Goal: Task Accomplishment & Management: Complete application form

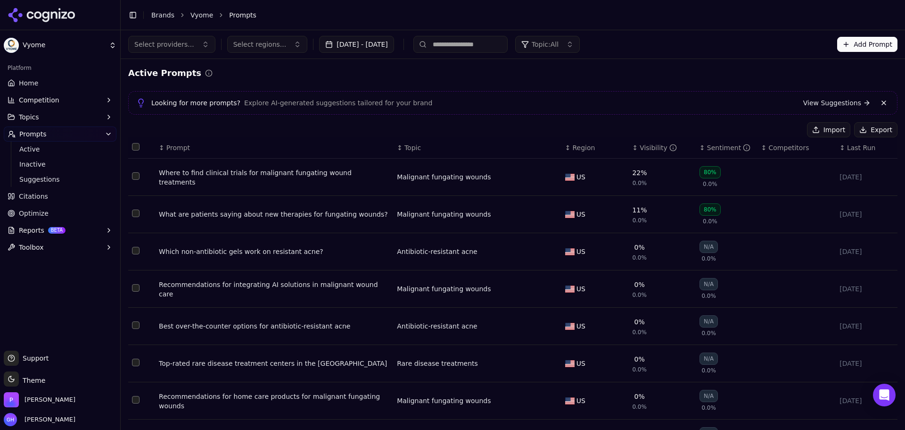
click at [471, 206] on td "Malignant fungating wounds" at bounding box center [477, 214] width 168 height 37
click at [33, 17] on icon at bounding box center [30, 15] width 7 height 8
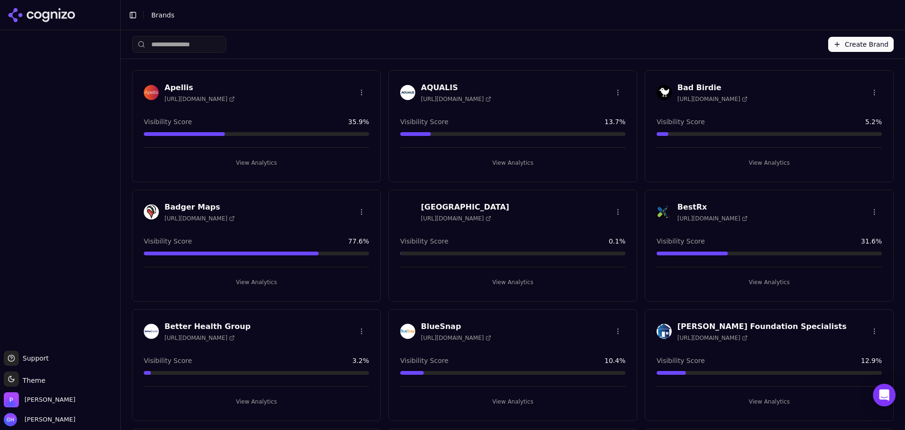
click at [851, 58] on div "Create Brand" at bounding box center [513, 44] width 762 height 28
click at [849, 42] on button "Create Brand" at bounding box center [861, 44] width 66 height 15
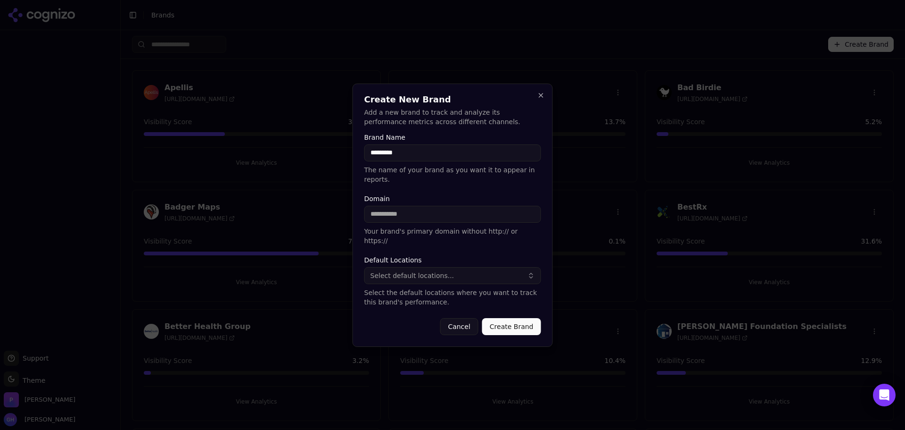
type input "*********"
click at [375, 202] on label "Domain" at bounding box center [452, 198] width 177 height 7
click at [375, 206] on input "Domain" at bounding box center [452, 214] width 177 height 17
type input "**********"
click at [483, 267] on button "Select default locations..." at bounding box center [452, 275] width 177 height 17
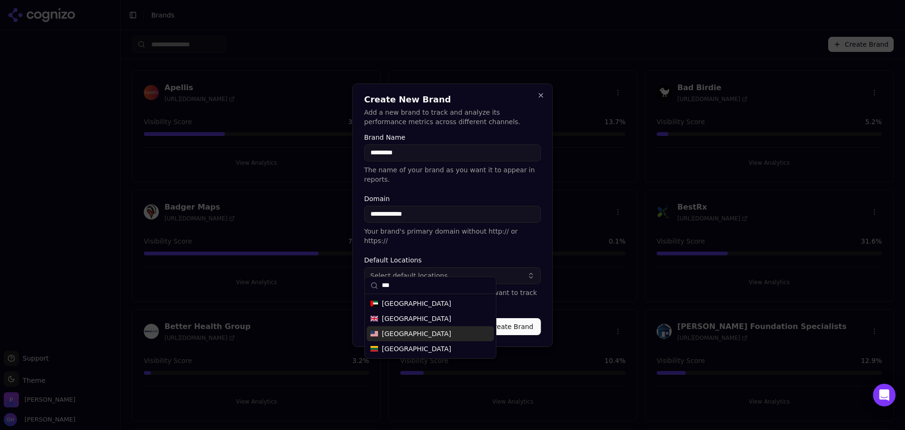
type input "***"
click at [426, 328] on div "[GEOGRAPHIC_DATA]" at bounding box center [430, 333] width 127 height 15
click at [515, 318] on button "Create Brand" at bounding box center [511, 326] width 59 height 17
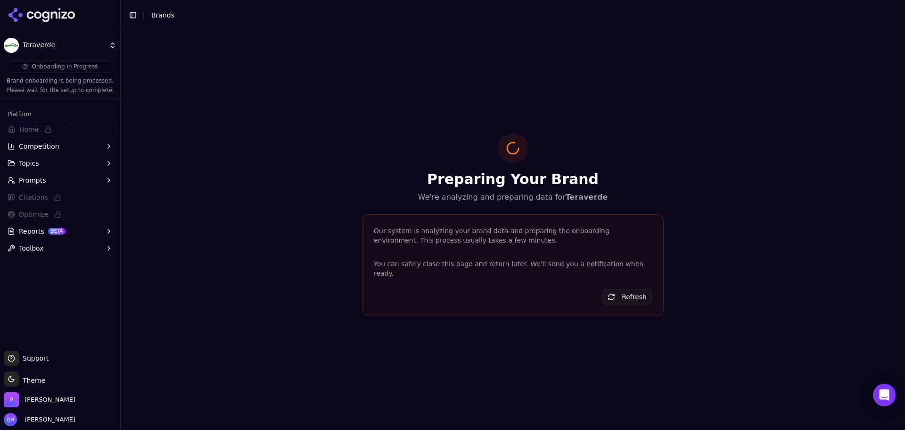
click at [53, 14] on icon at bounding box center [42, 15] width 68 height 14
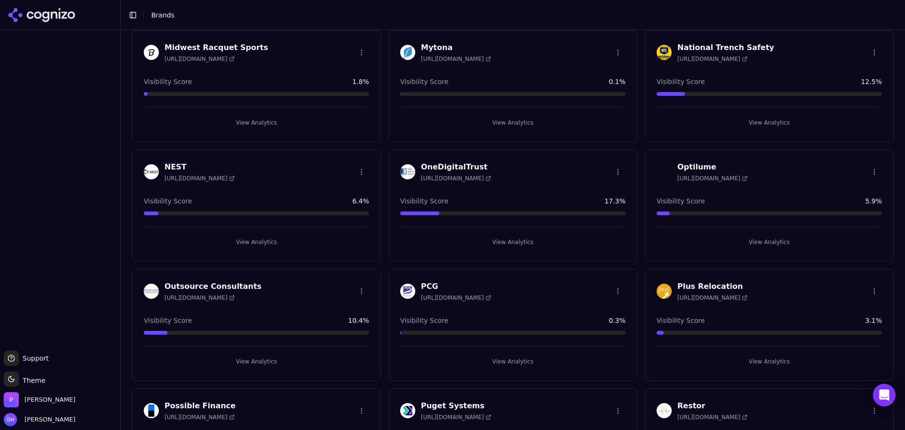
scroll to position [1351, 0]
click at [519, 241] on button "View Analytics" at bounding box center [512, 242] width 225 height 15
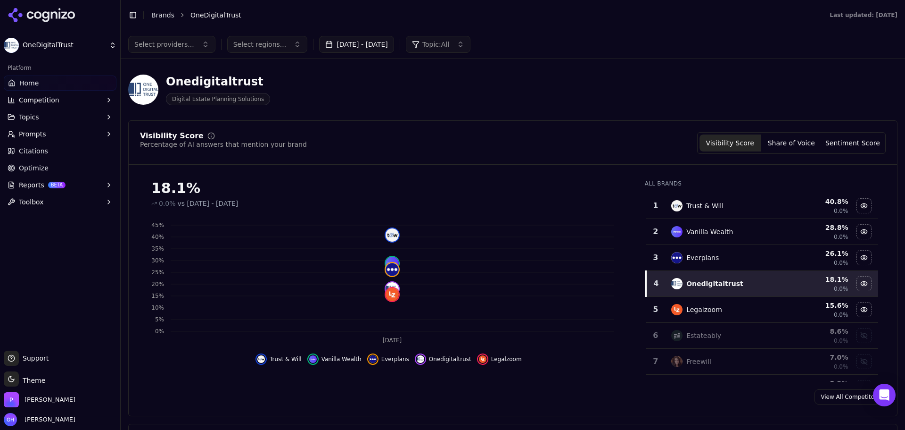
click at [391, 41] on button "[DATE] - [DATE]" at bounding box center [356, 44] width 75 height 17
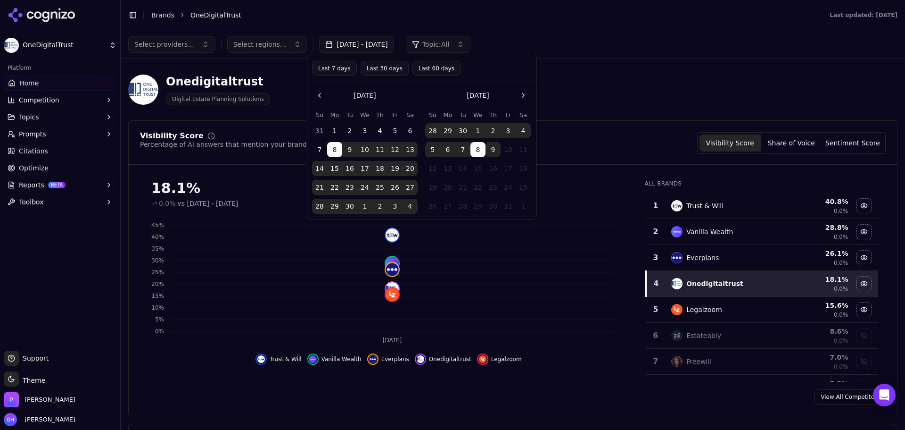
click at [493, 151] on button "9" at bounding box center [493, 149] width 15 height 15
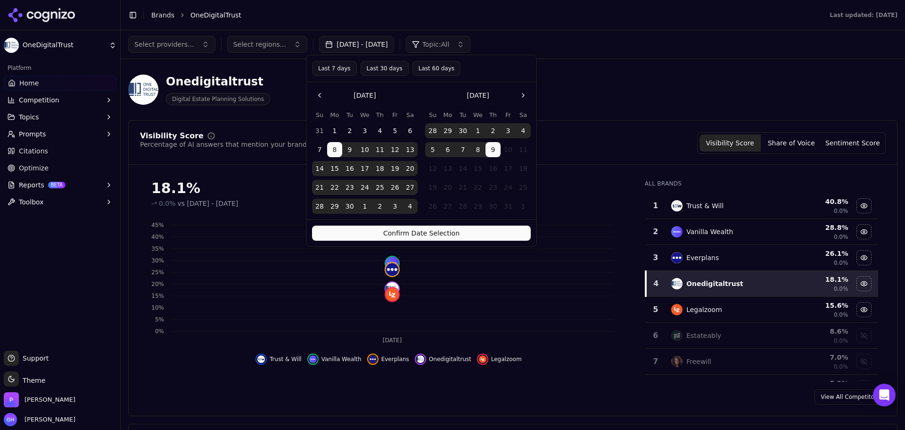
click at [455, 234] on button "Confirm Date Selection" at bounding box center [421, 232] width 219 height 15
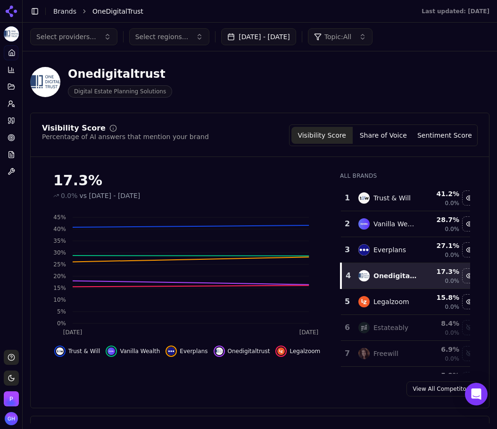
click at [473, 194] on div "17.3% 0.0% vs [DATE] - [DATE] Oct 7 [DATE] 0% 5% 10% 15% 20% 25% 30% 35% 40% 45…" at bounding box center [260, 269] width 458 height 209
click at [391, 134] on button "Share of Voice" at bounding box center [383, 135] width 61 height 17
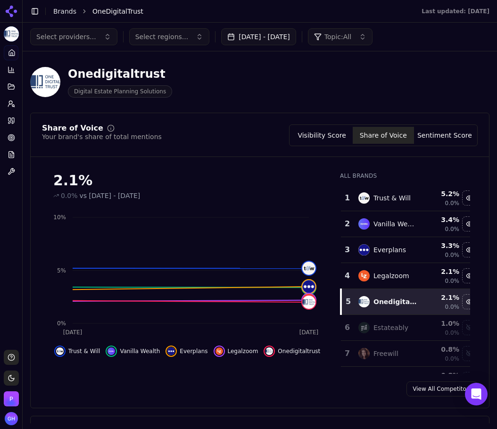
drag, startPoint x: 443, startPoint y: 130, endPoint x: 436, endPoint y: 134, distance: 8.7
click at [444, 132] on button "Sentiment Score" at bounding box center [444, 135] width 61 height 17
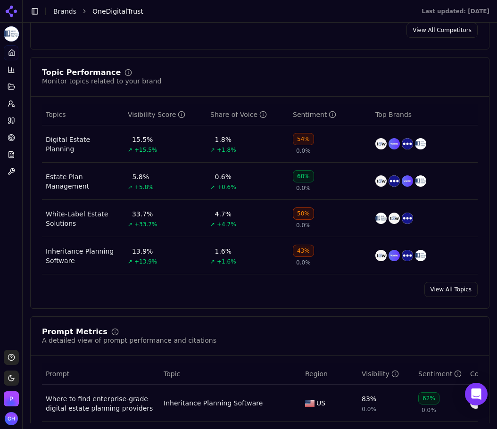
scroll to position [613, 0]
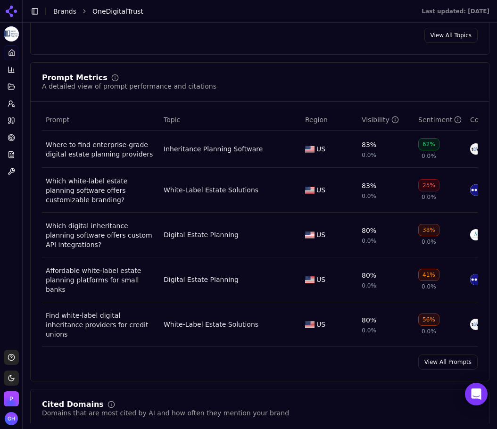
click at [435, 347] on div "Prompt Metrics A detailed view of prompt performance and citations Prompt Topic…" at bounding box center [259, 221] width 459 height 319
click at [435, 355] on link "View All Prompts" at bounding box center [447, 362] width 59 height 15
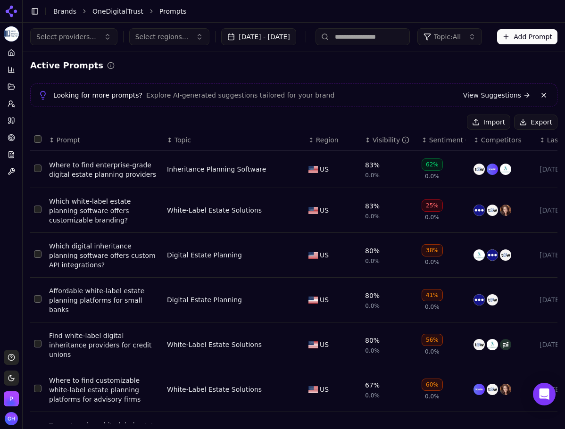
click at [531, 114] on div "Active Prompts Looking for more prompts? Explore AI-generated suggestions tailo…" at bounding box center [293, 332] width 527 height 547
click at [537, 118] on button "Export" at bounding box center [535, 122] width 43 height 15
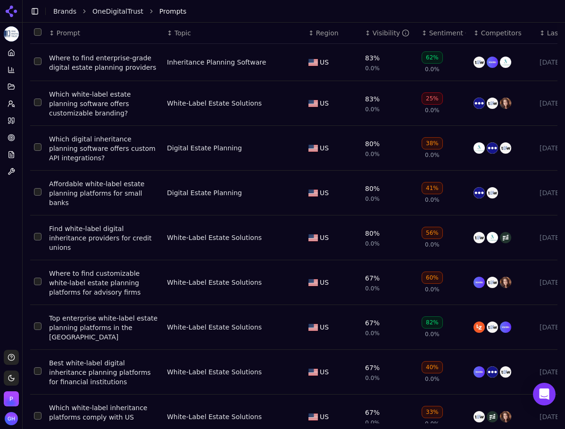
scroll to position [110, 0]
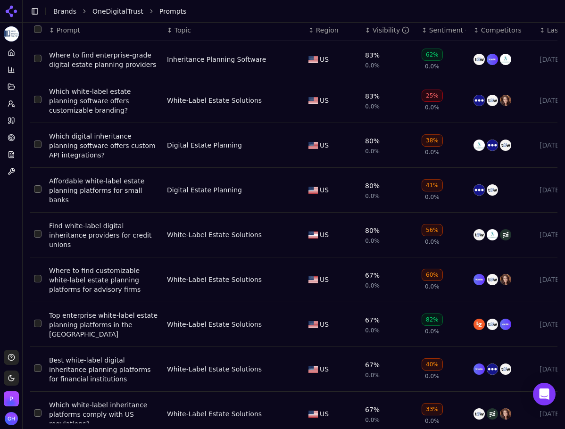
click at [19, 120] on button "Toggle Sidebar" at bounding box center [22, 214] width 8 height 429
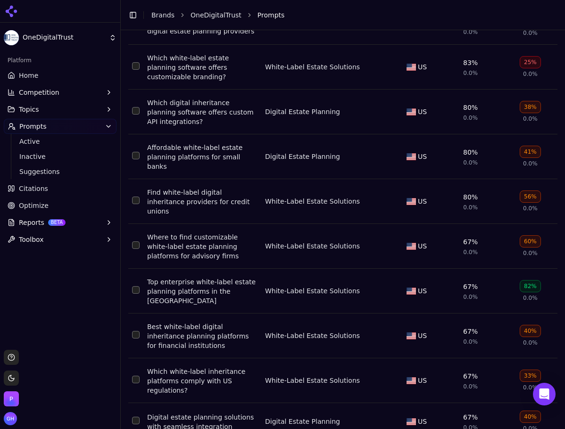
scroll to position [179, 0]
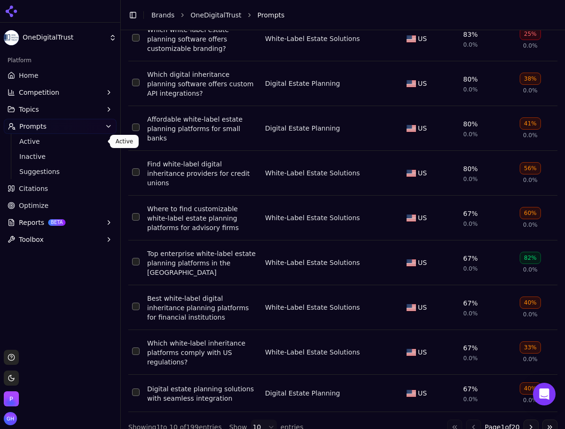
click at [29, 136] on link "Active" at bounding box center [61, 141] width 90 height 13
click at [40, 190] on span "Citations" at bounding box center [33, 188] width 29 height 9
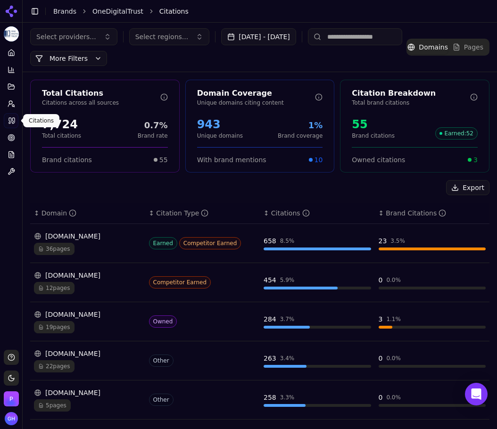
click at [345, 186] on div "Export" at bounding box center [259, 187] width 459 height 15
click at [168, 186] on div "Export" at bounding box center [259, 187] width 459 height 15
click at [459, 182] on button "Export" at bounding box center [467, 187] width 43 height 15
click at [6, 8] on icon at bounding box center [11, 11] width 15 height 15
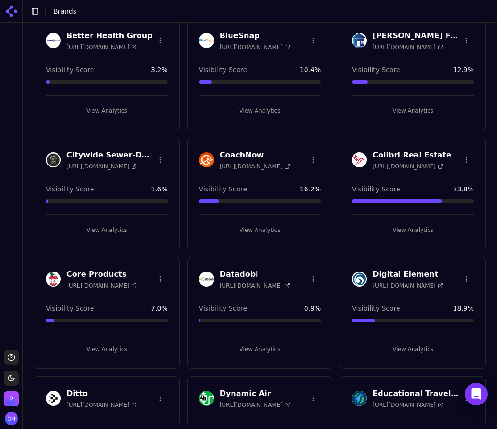
scroll to position [141, 0]
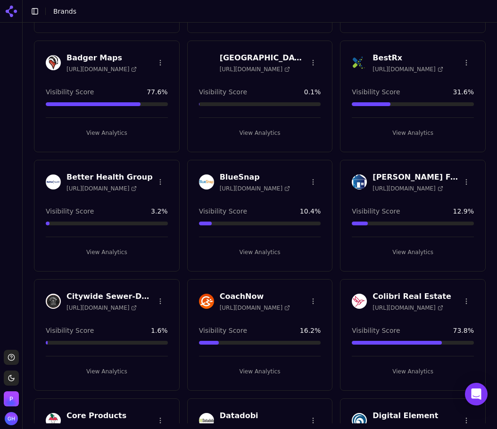
click at [277, 252] on button "View Analytics" at bounding box center [260, 252] width 122 height 15
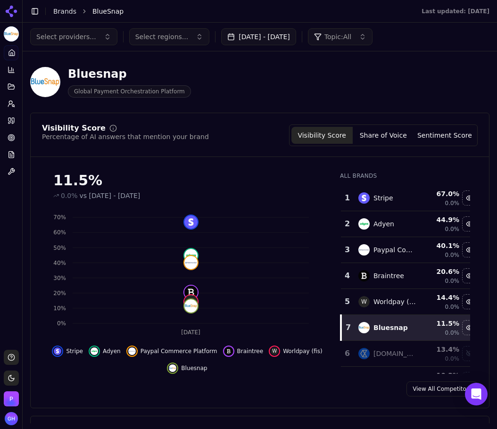
click at [232, 40] on button "[DATE] - [DATE]" at bounding box center [258, 36] width 75 height 17
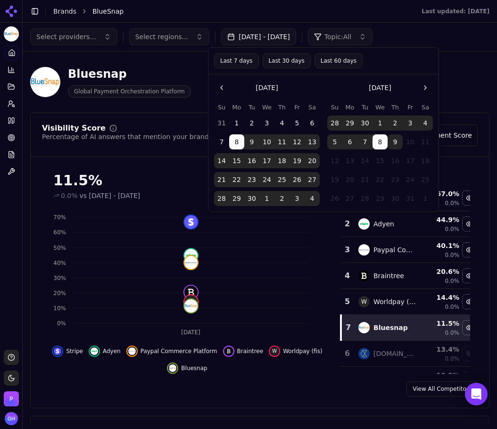
click at [400, 141] on button "9" at bounding box center [395, 141] width 15 height 15
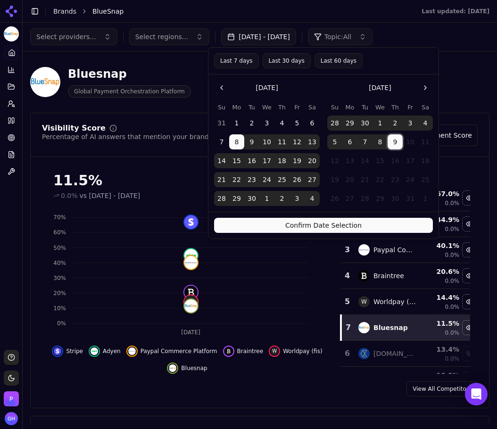
click at [375, 223] on button "Confirm Date Selection" at bounding box center [323, 225] width 219 height 15
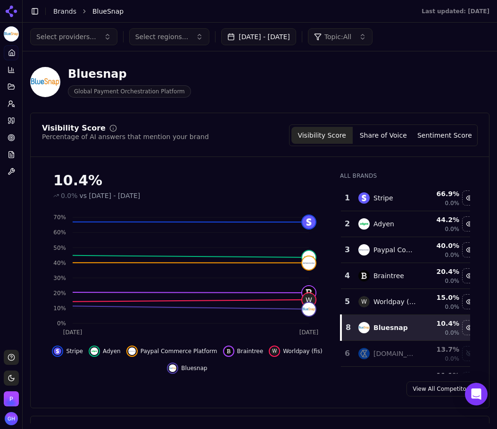
click at [268, 396] on div "View All Competitors" at bounding box center [260, 388] width 458 height 15
click at [400, 136] on button "Share of Voice" at bounding box center [383, 135] width 61 height 17
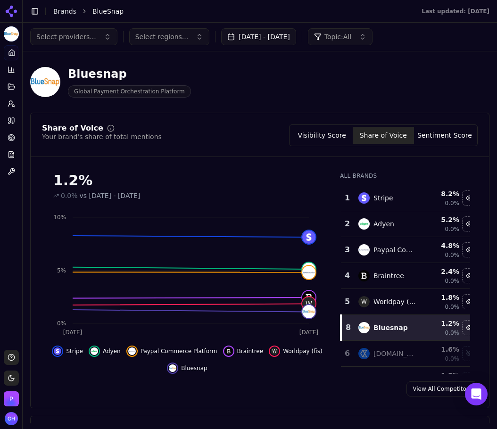
click at [434, 136] on button "Sentiment Score" at bounding box center [444, 135] width 61 height 17
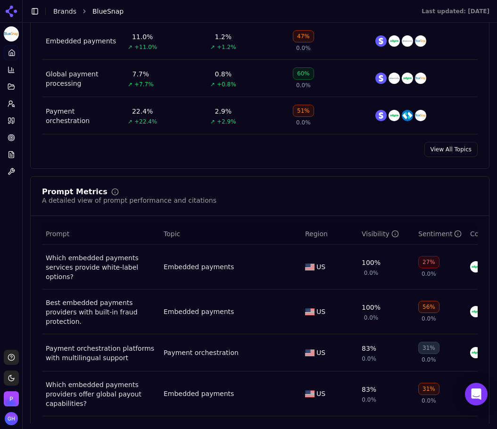
scroll to position [566, 0]
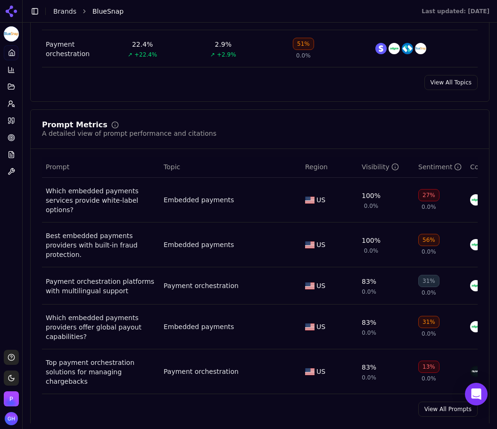
click at [432, 402] on link "View All Prompts" at bounding box center [447, 409] width 59 height 15
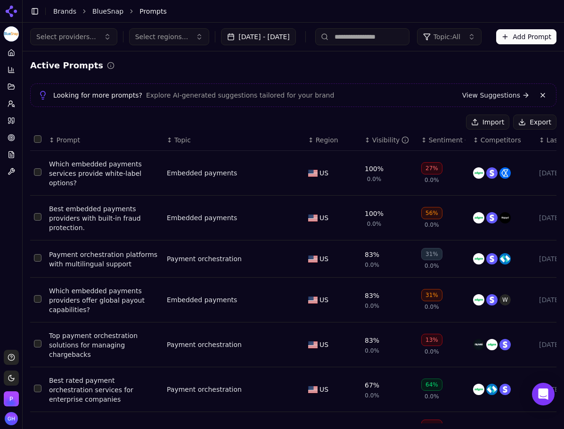
click at [548, 121] on button "Export" at bounding box center [534, 122] width 43 height 15
click at [11, 120] on icon at bounding box center [9, 121] width 2 height 6
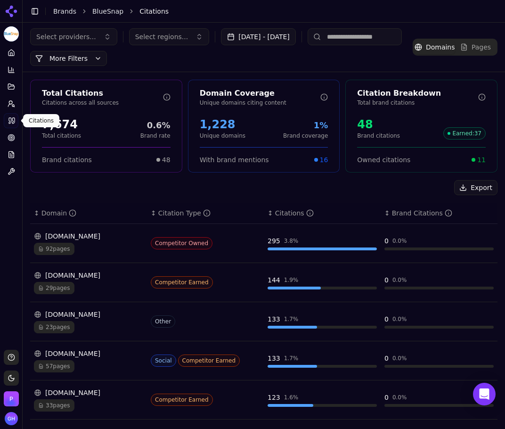
click at [47, 179] on div "Total Citations Citations across all sources 7,674 Total citations 0.6% Brand r…" at bounding box center [264, 358] width 483 height 573
click at [471, 190] on button "Export" at bounding box center [476, 187] width 43 height 15
click at [19, 10] on button "Toggle Sidebar" at bounding box center [22, 214] width 8 height 429
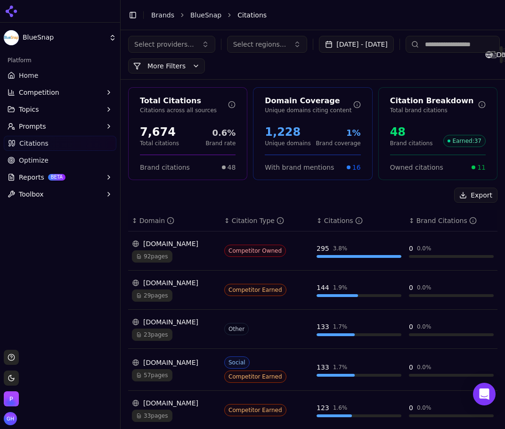
click at [14, 10] on icon at bounding box center [11, 11] width 15 height 15
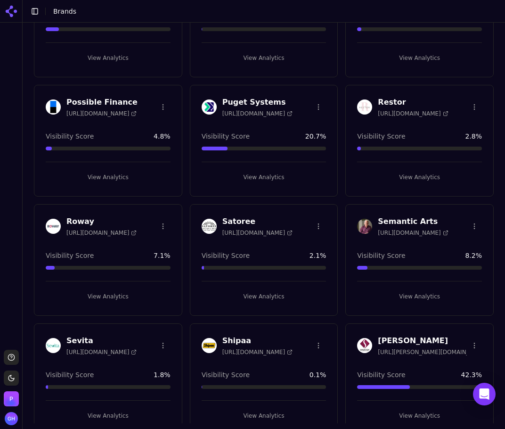
scroll to position [1549, 0]
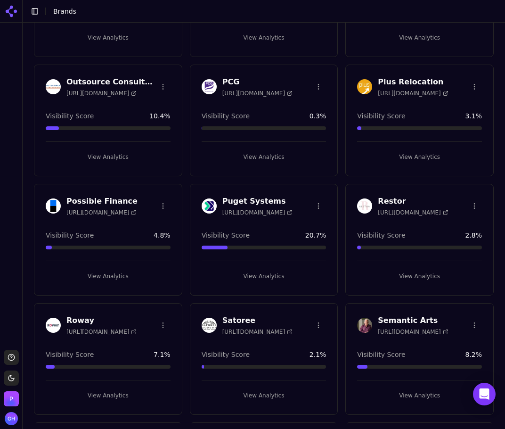
click at [415, 281] on button "View Analytics" at bounding box center [419, 276] width 125 height 15
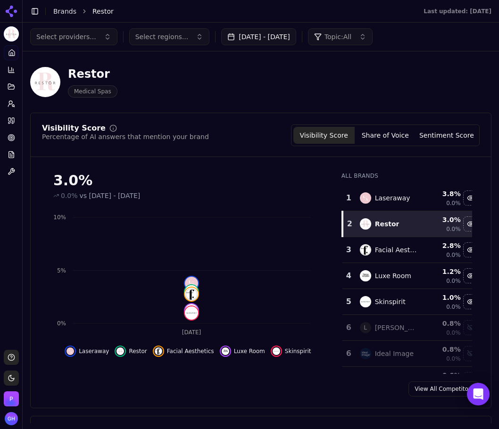
click at [267, 46] on div "Select providers... Select regions... [DATE] - [DATE] Topic: All" at bounding box center [261, 37] width 476 height 28
click at [268, 35] on button "[DATE] - [DATE]" at bounding box center [258, 36] width 75 height 17
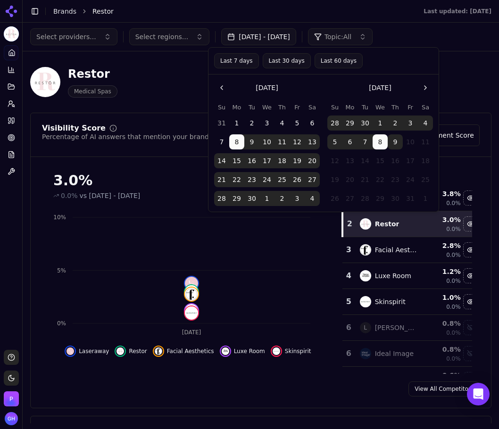
click at [393, 145] on button "9" at bounding box center [395, 141] width 15 height 15
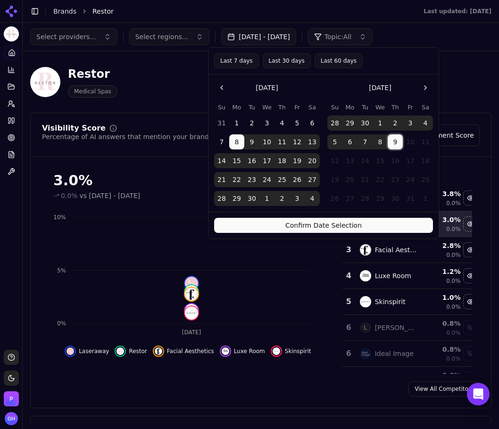
click at [383, 220] on button "Confirm Date Selection" at bounding box center [323, 225] width 219 height 15
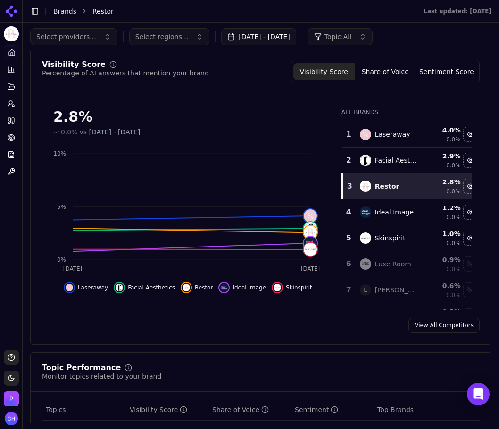
scroll to position [47, 0]
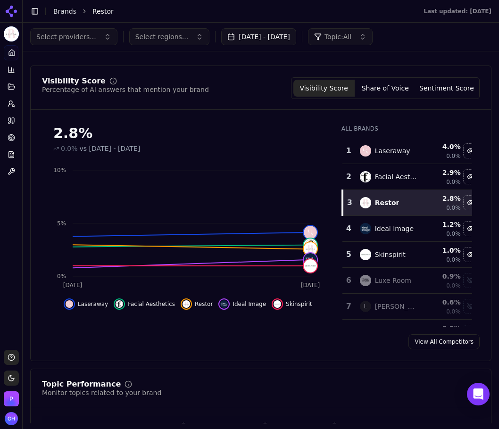
click at [379, 98] on div "Visibility Score Share of Voice Sentiment Score" at bounding box center [385, 88] width 189 height 22
click at [368, 81] on button "Share of Voice" at bounding box center [385, 88] width 61 height 17
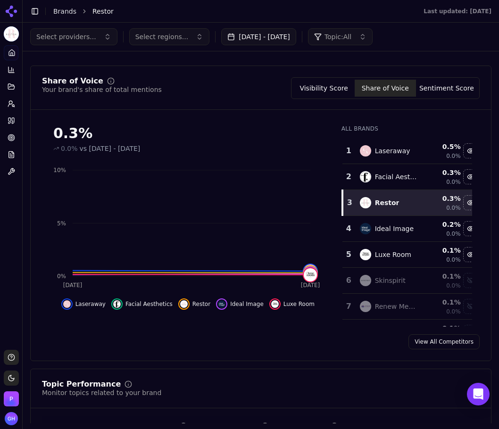
click at [427, 83] on button "Sentiment Score" at bounding box center [446, 88] width 61 height 17
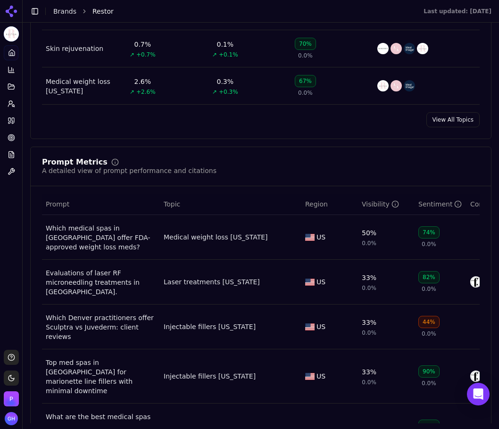
scroll to position [660, 0]
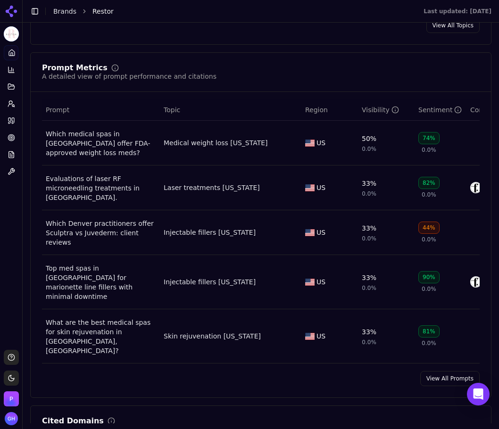
click at [430, 371] on link "View All Prompts" at bounding box center [449, 378] width 59 height 15
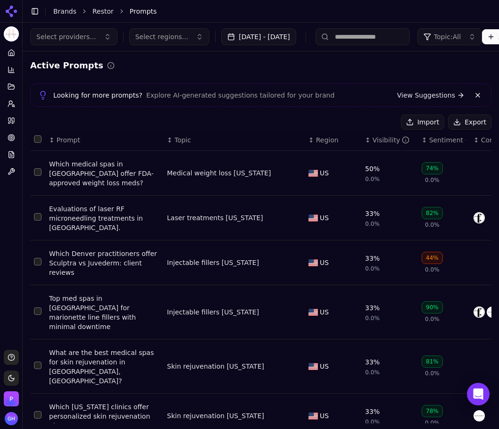
click at [477, 122] on button "Export" at bounding box center [469, 122] width 43 height 15
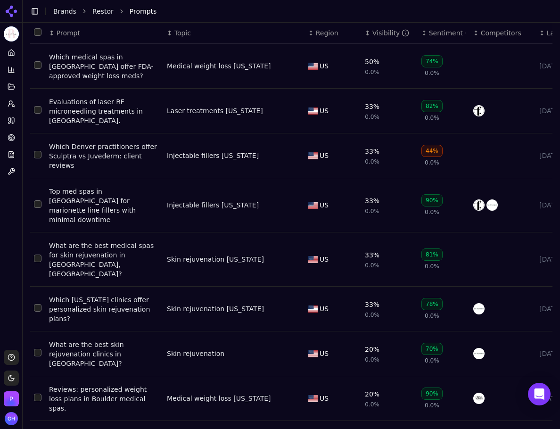
scroll to position [108, 0]
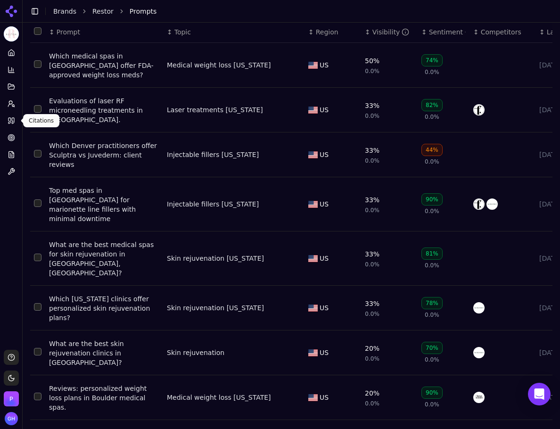
click at [12, 120] on icon at bounding box center [13, 121] width 2 height 6
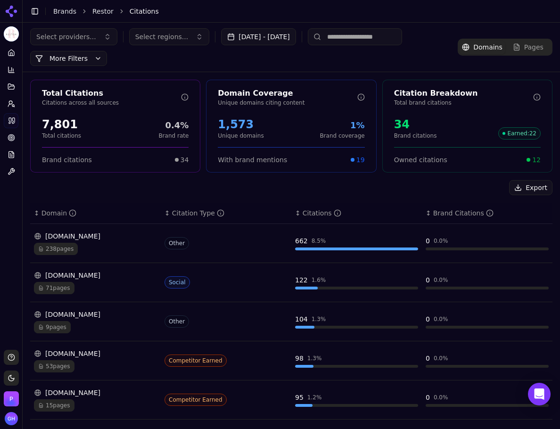
click at [525, 187] on button "Export" at bounding box center [530, 187] width 43 height 15
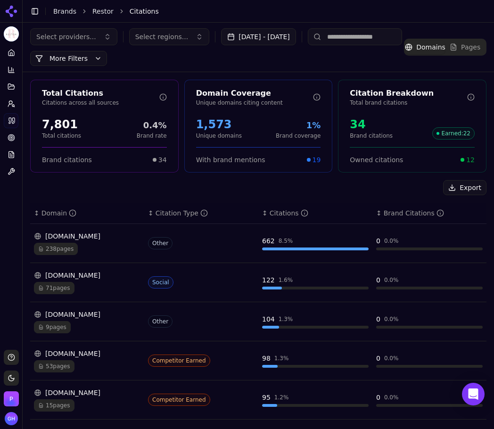
click at [427, 17] on div "Toggle Sidebar Brands Restor Citations" at bounding box center [249, 11] width 453 height 13
drag, startPoint x: 220, startPoint y: 163, endPoint x: 382, endPoint y: 183, distance: 163.0
click at [380, 184] on div "Export" at bounding box center [258, 187] width 456 height 15
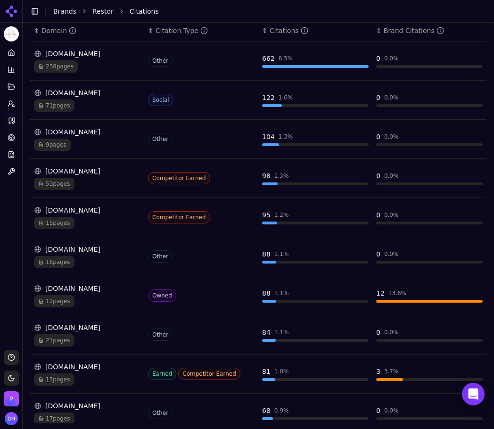
scroll to position [183, 0]
drag, startPoint x: 8, startPoint y: 234, endPoint x: 26, endPoint y: 235, distance: 17.9
click at [8, 234] on div "Platform Home Competition Topics Prompts Citations Optimize Reports Toolbox" at bounding box center [11, 193] width 22 height 305
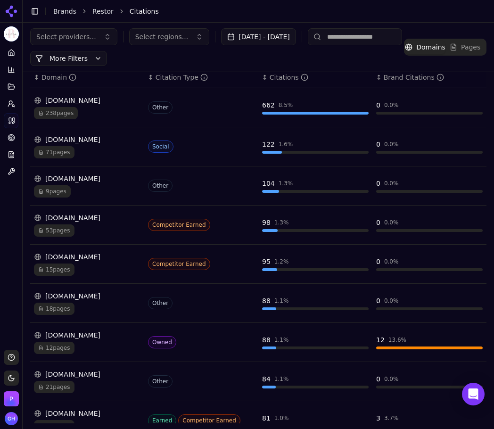
scroll to position [0, 0]
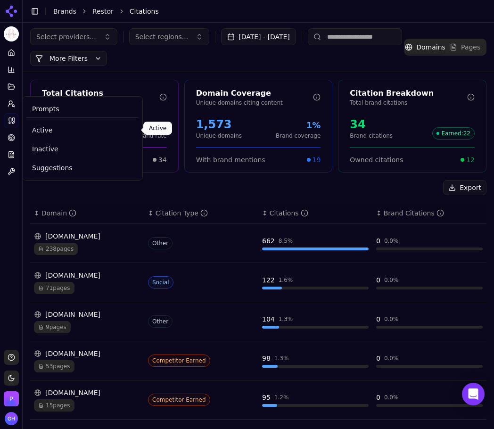
click at [41, 134] on span "Active" at bounding box center [82, 129] width 101 height 9
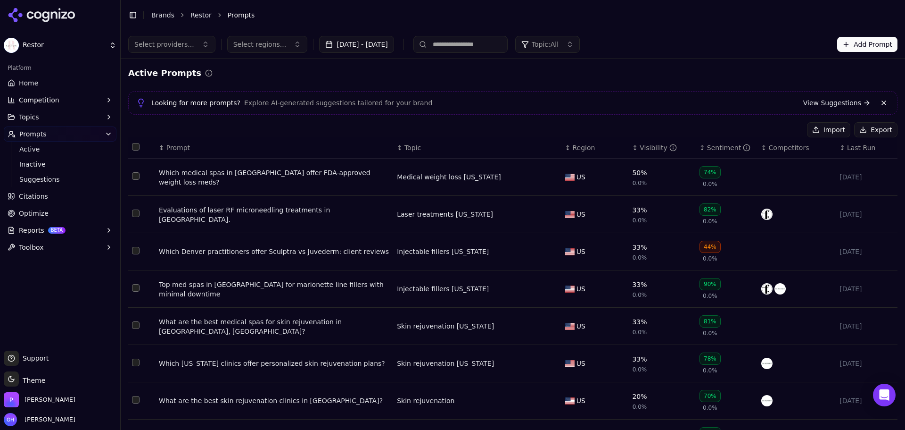
click at [54, 81] on link "Home" at bounding box center [60, 82] width 113 height 15
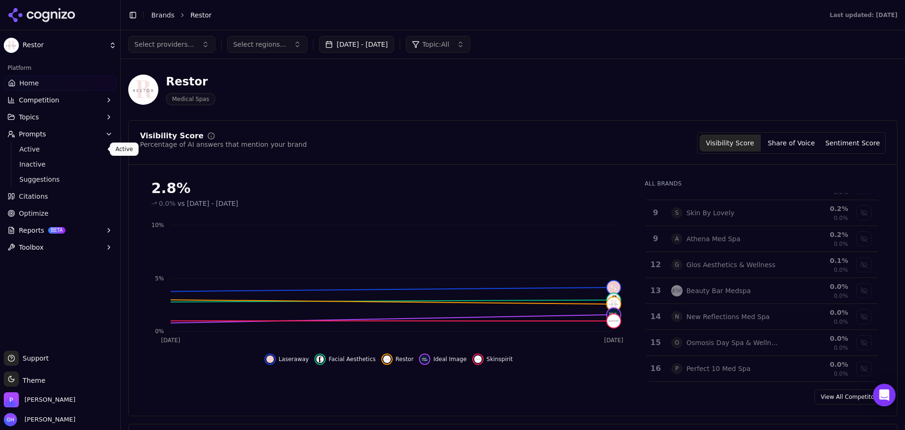
click at [66, 145] on span "Active" at bounding box center [60, 148] width 82 height 9
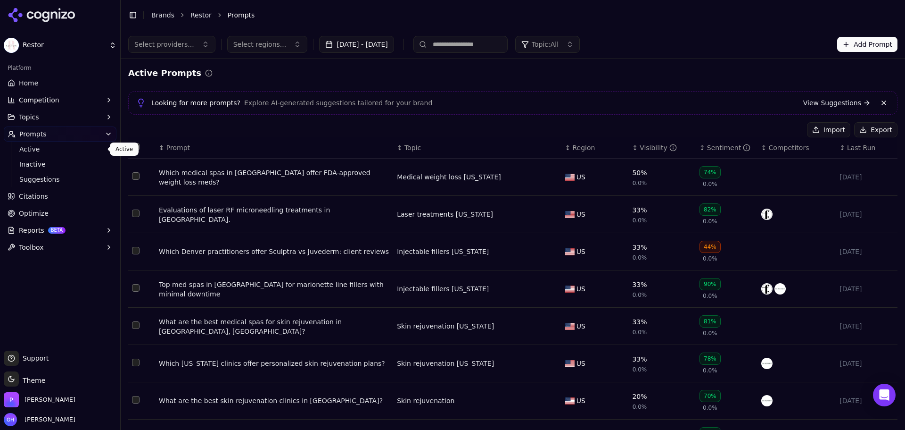
click at [70, 15] on icon at bounding box center [42, 15] width 68 height 14
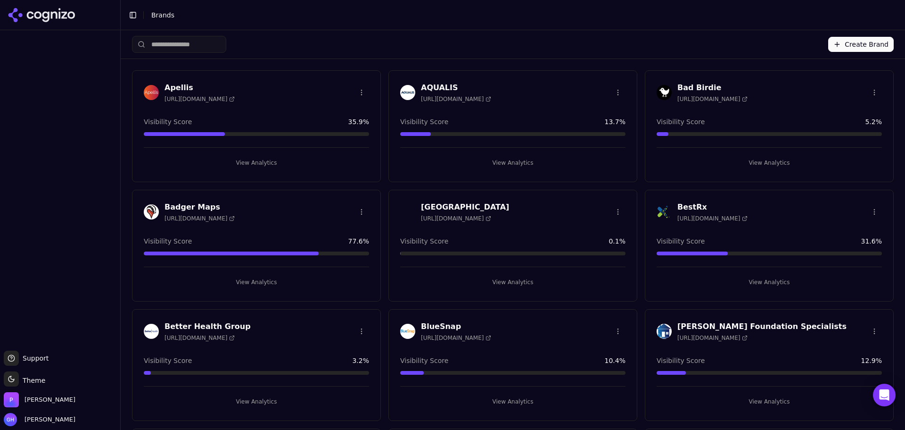
click at [839, 41] on button "Create Brand" at bounding box center [861, 44] width 66 height 15
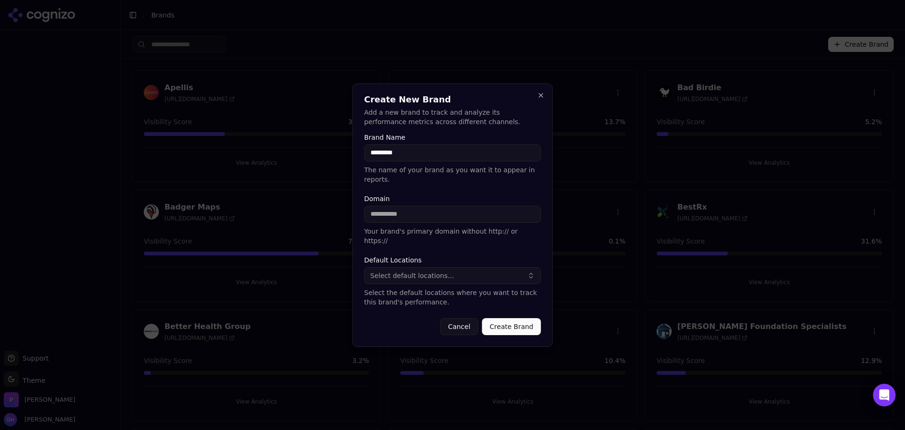
type input "*********"
drag, startPoint x: 391, startPoint y: 222, endPoint x: 387, endPoint y: 216, distance: 6.7
click at [391, 222] on input "Domain" at bounding box center [452, 214] width 177 height 17
type input "**********"
click at [513, 318] on button "Create Brand" at bounding box center [511, 326] width 59 height 17
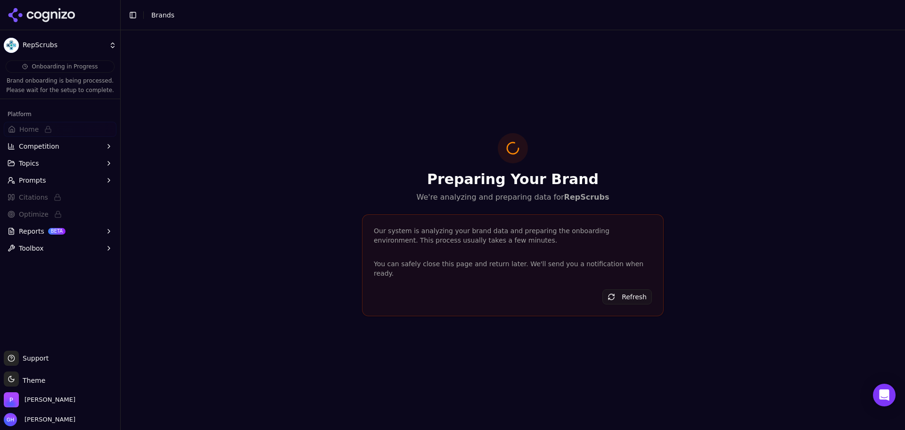
drag, startPoint x: 51, startPoint y: 14, endPoint x: 12, endPoint y: 30, distance: 42.7
click at [51, 14] on icon at bounding box center [54, 14] width 7 height 7
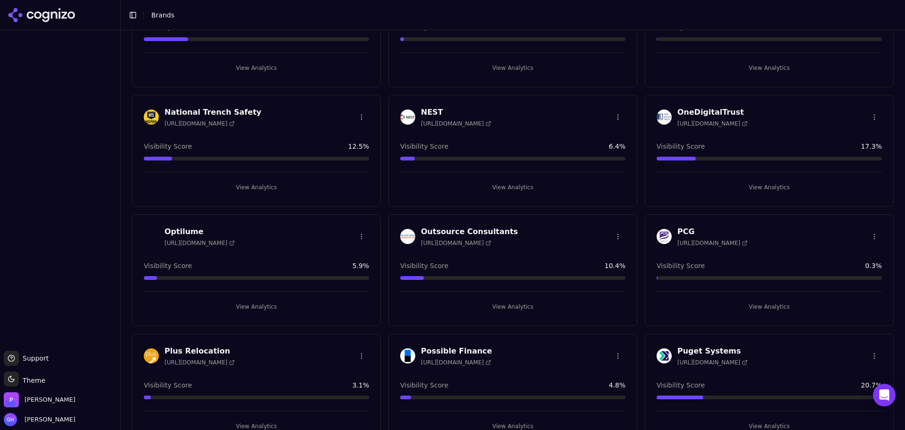
scroll to position [1657, 0]
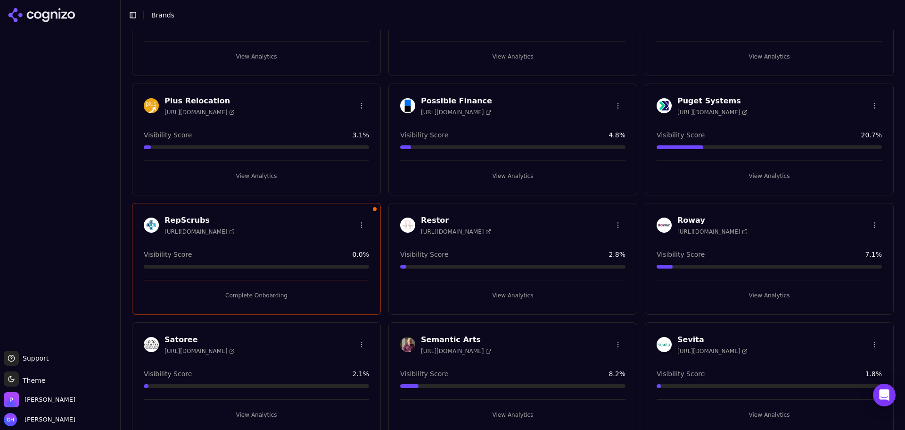
click at [259, 304] on div "RepScrubs [URL][DOMAIN_NAME] Visibility Score 0.0 % Complete Onboarding" at bounding box center [256, 259] width 249 height 112
click at [257, 291] on button "Complete Onboarding" at bounding box center [256, 295] width 225 height 15
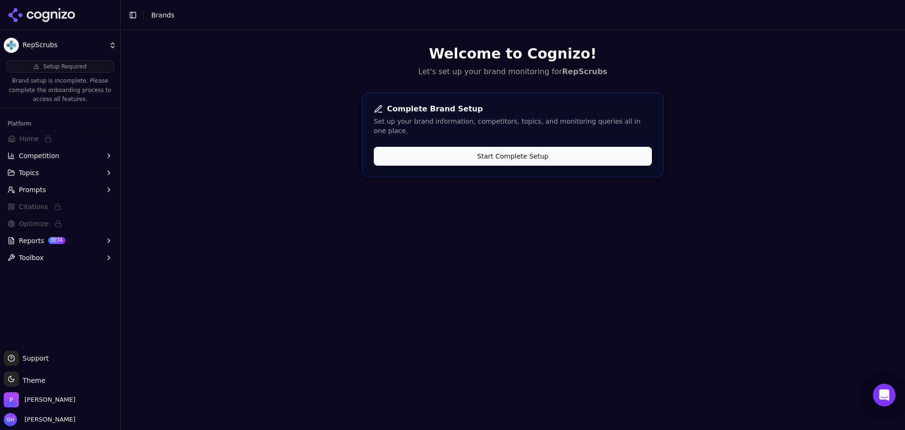
click at [557, 147] on button "Start Complete Setup" at bounding box center [513, 156] width 278 height 19
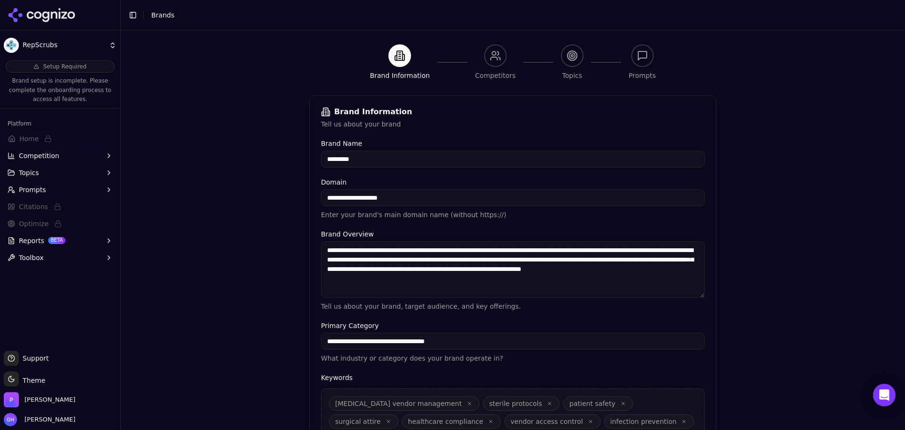
scroll to position [141, 0]
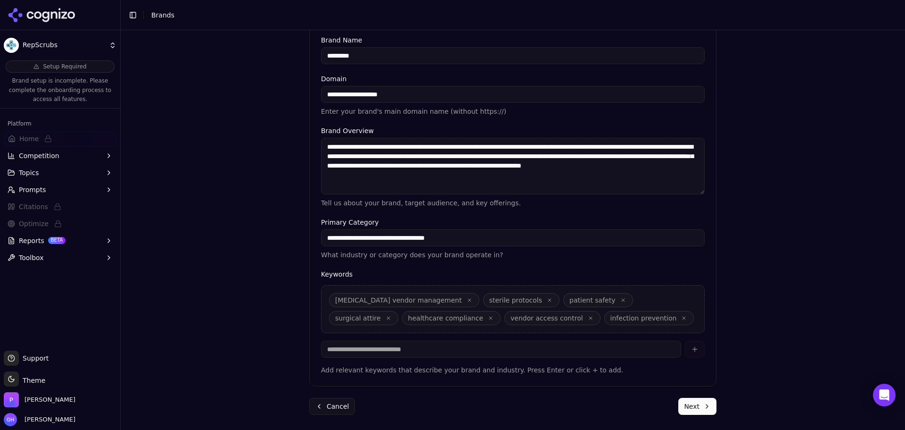
click at [691, 391] on form "**********" at bounding box center [512, 203] width 407 height 422
click at [691, 406] on button "Next" at bounding box center [697, 405] width 38 height 17
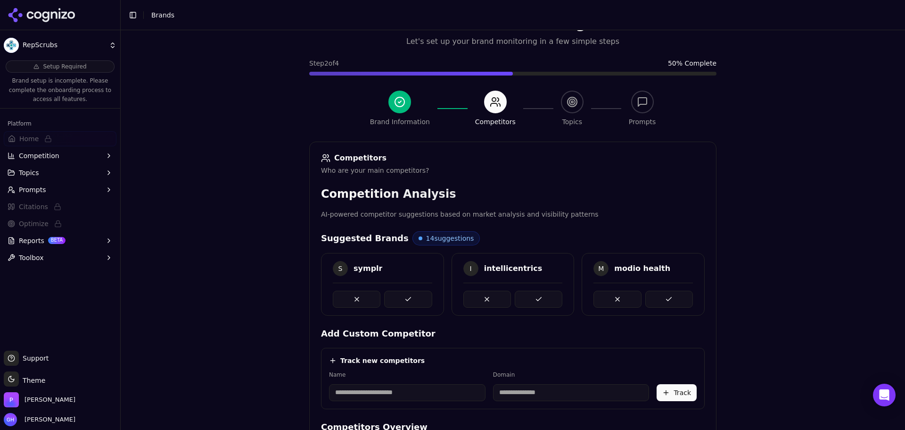
scroll to position [178, 0]
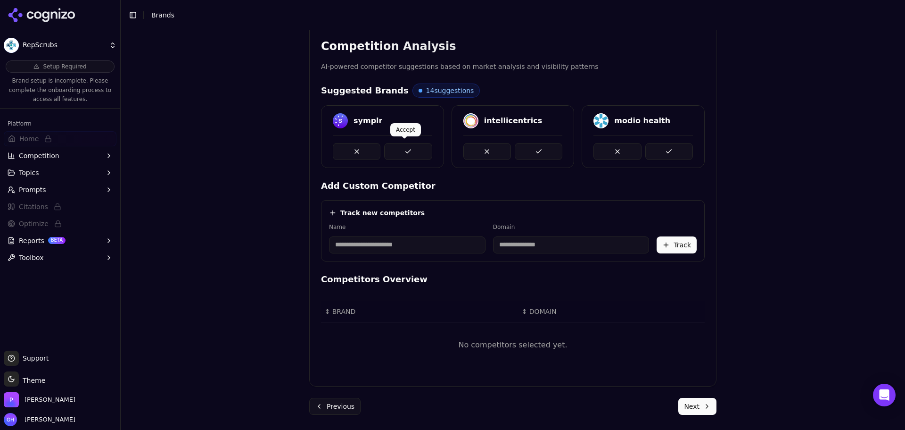
click at [413, 155] on button at bounding box center [408, 151] width 48 height 17
click at [535, 149] on button at bounding box center [539, 151] width 48 height 17
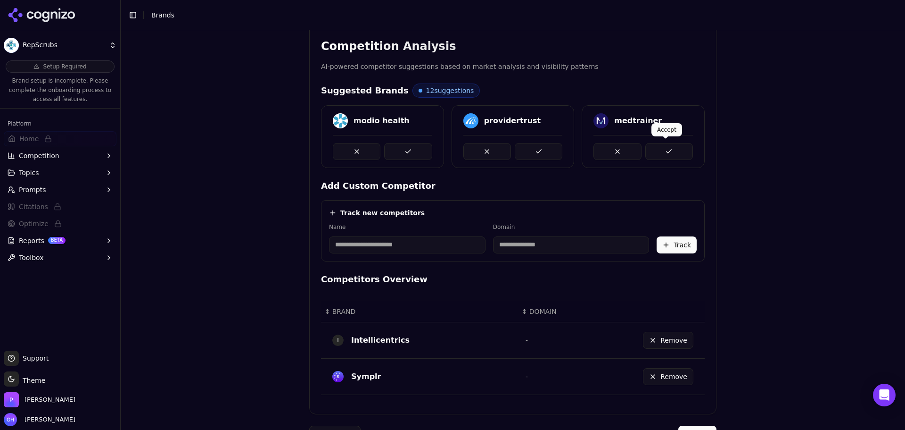
click at [674, 155] on button at bounding box center [669, 151] width 48 height 17
click at [532, 148] on button at bounding box center [539, 151] width 48 height 17
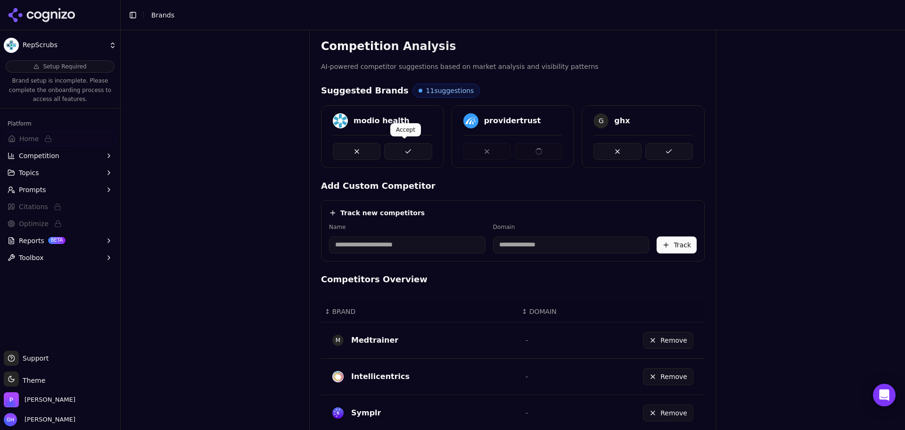
click at [405, 150] on button at bounding box center [408, 151] width 48 height 17
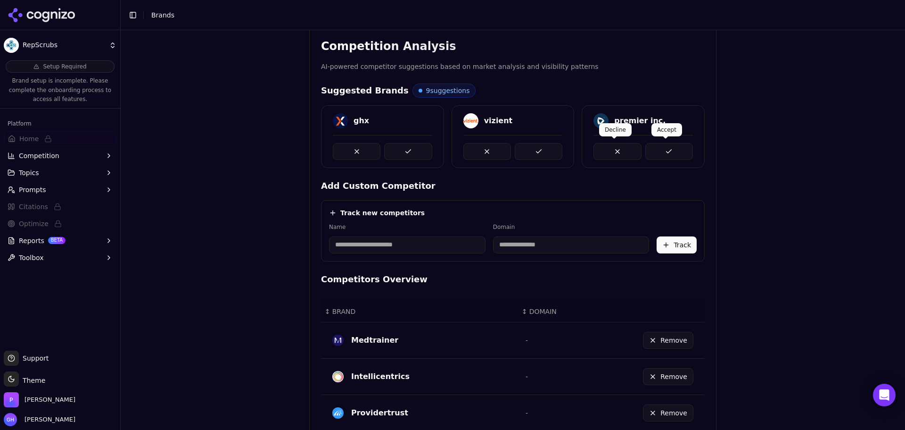
click at [666, 151] on button at bounding box center [669, 151] width 48 height 17
click at [536, 151] on button at bounding box center [539, 151] width 48 height 17
click at [391, 150] on button at bounding box center [408, 151] width 48 height 17
click at [678, 148] on button at bounding box center [669, 151] width 48 height 17
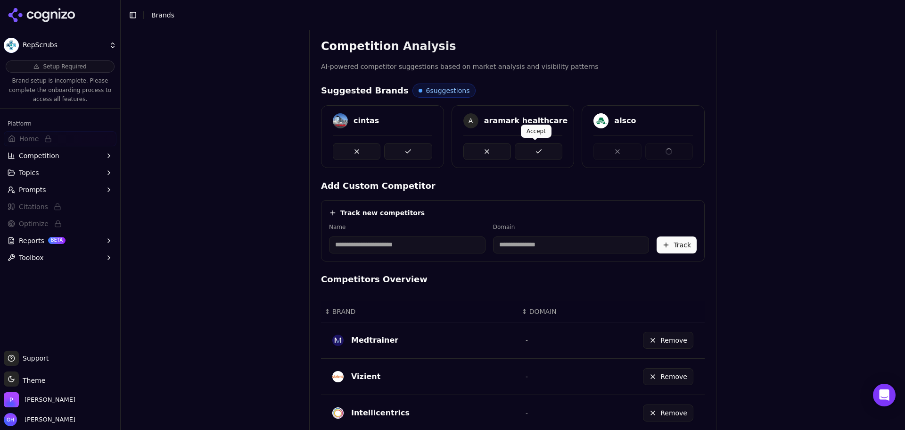
click at [532, 150] on button at bounding box center [539, 151] width 48 height 17
click at [396, 150] on button at bounding box center [408, 151] width 48 height 17
click at [664, 154] on button at bounding box center [669, 151] width 48 height 17
click at [526, 153] on button at bounding box center [539, 151] width 48 height 17
click at [405, 152] on button at bounding box center [408, 151] width 48 height 17
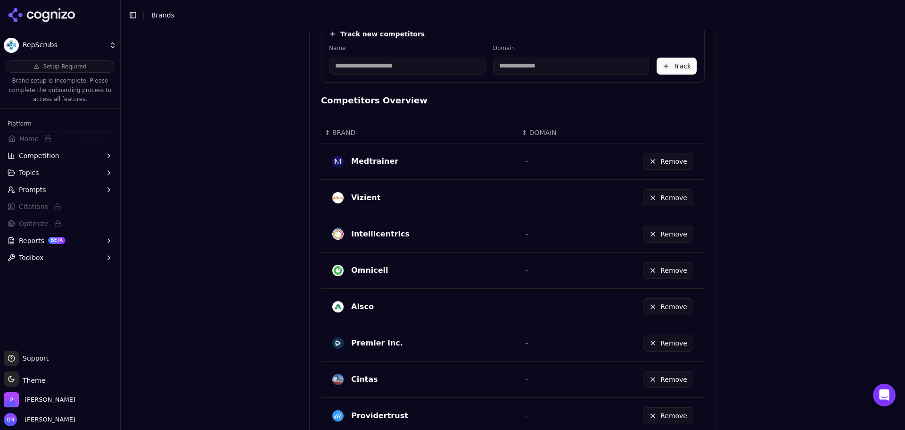
scroll to position [521, 0]
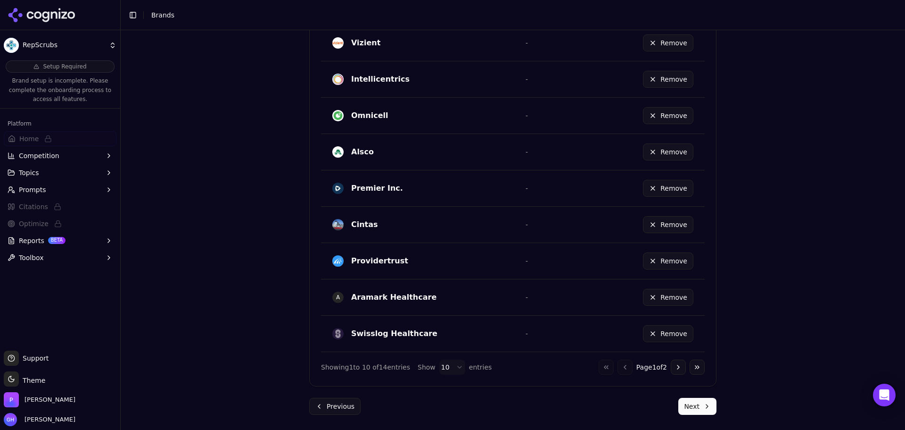
click at [692, 407] on button "Next" at bounding box center [697, 405] width 38 height 17
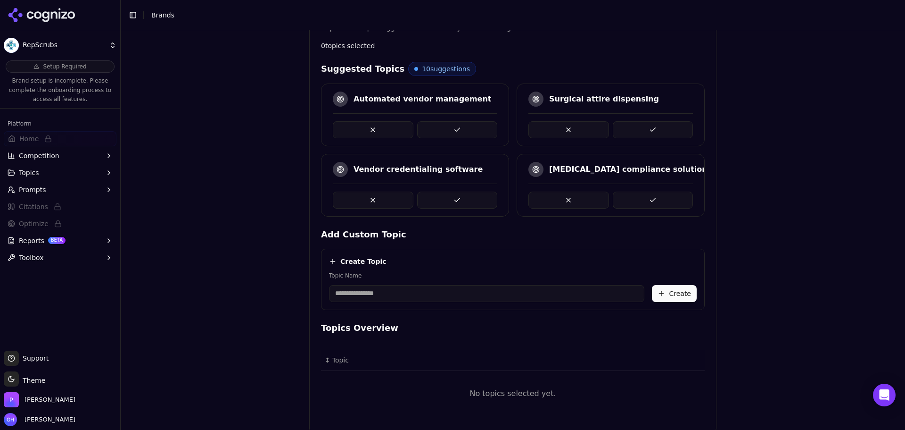
scroll to position [171, 0]
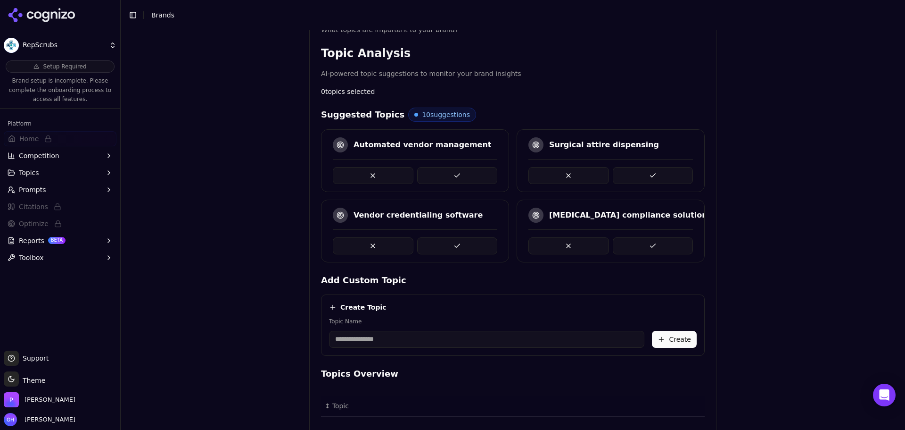
click at [669, 243] on button at bounding box center [653, 245] width 81 height 17
click at [651, 169] on button at bounding box center [653, 175] width 81 height 17
click at [640, 240] on button at bounding box center [653, 245] width 81 height 17
click at [204, 211] on div "Brand Onboarding Let's set up your brand monitoring in a few simple steps Step …" at bounding box center [513, 74] width 785 height 430
click at [471, 179] on button at bounding box center [457, 175] width 81 height 17
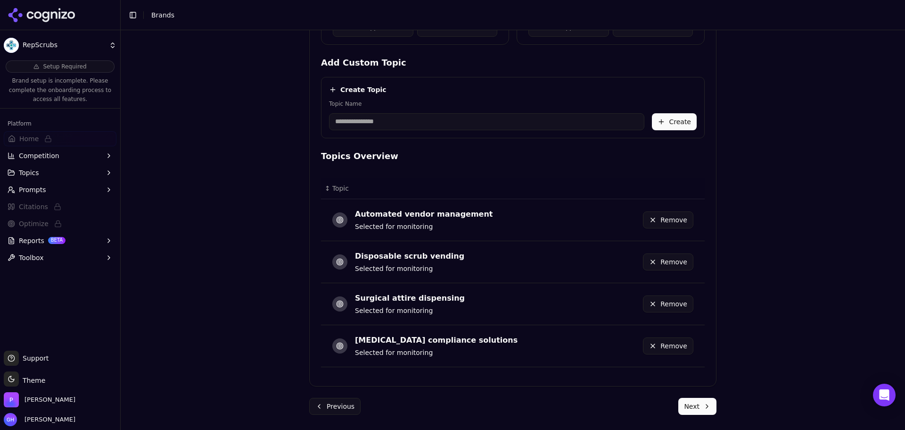
click at [706, 401] on button "Next" at bounding box center [697, 405] width 38 height 17
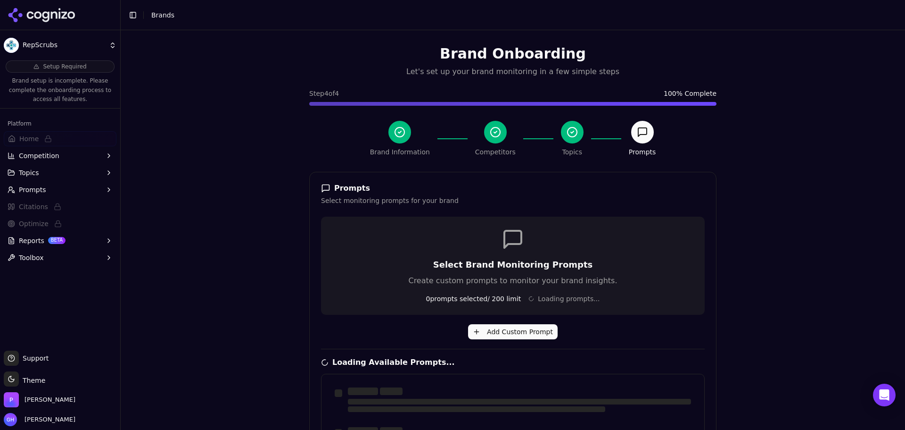
scroll to position [225, 0]
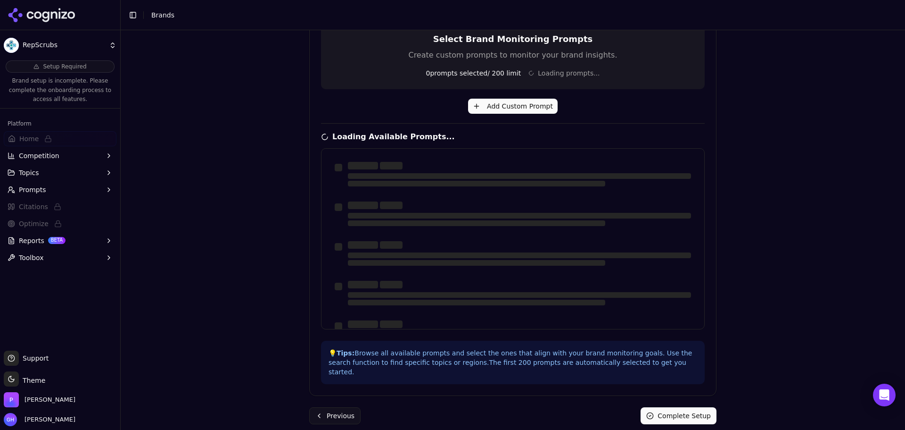
click at [746, 273] on div "Brand Onboarding Let's set up your brand monitoring in a few simple steps Step …" at bounding box center [513, 229] width 785 height 399
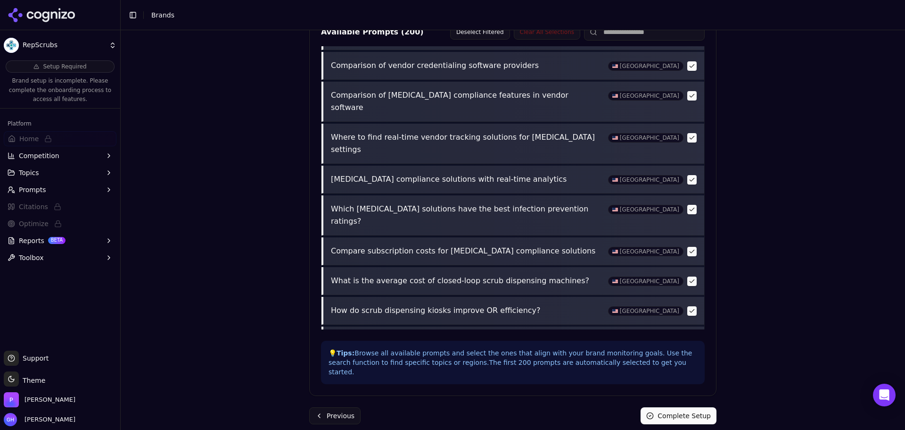
scroll to position [519, 0]
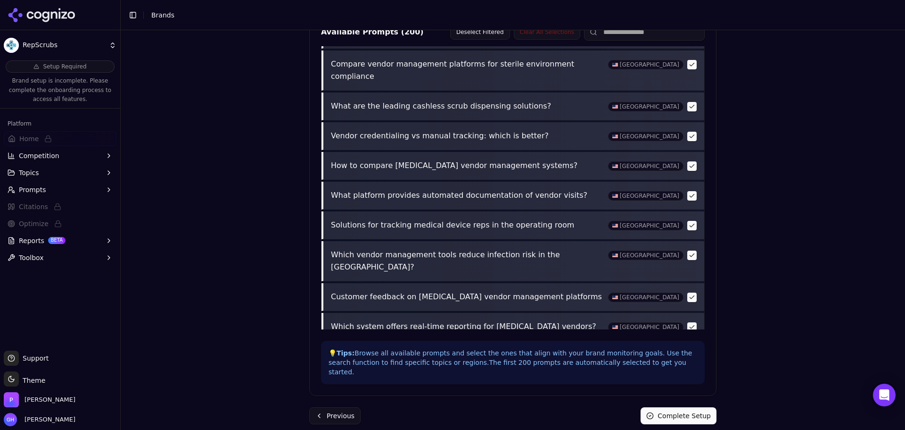
drag, startPoint x: 692, startPoint y: 409, endPoint x: 723, endPoint y: 397, distance: 33.9
click at [692, 409] on button "Complete Setup" at bounding box center [679, 415] width 76 height 17
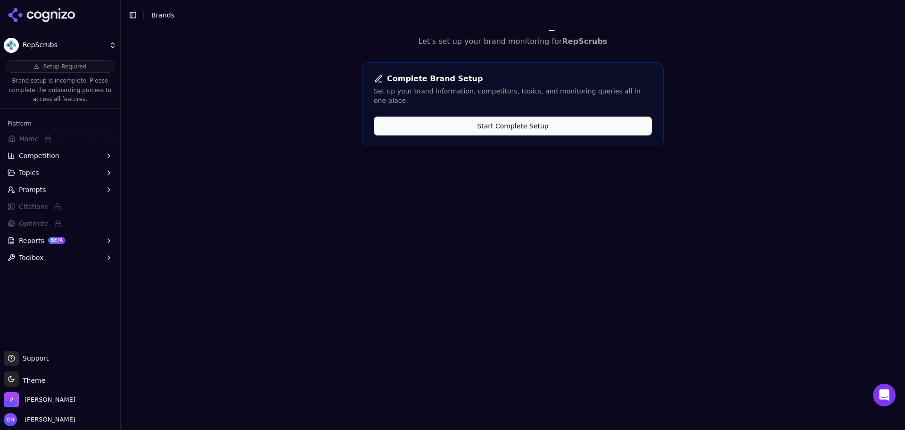
scroll to position [0, 0]
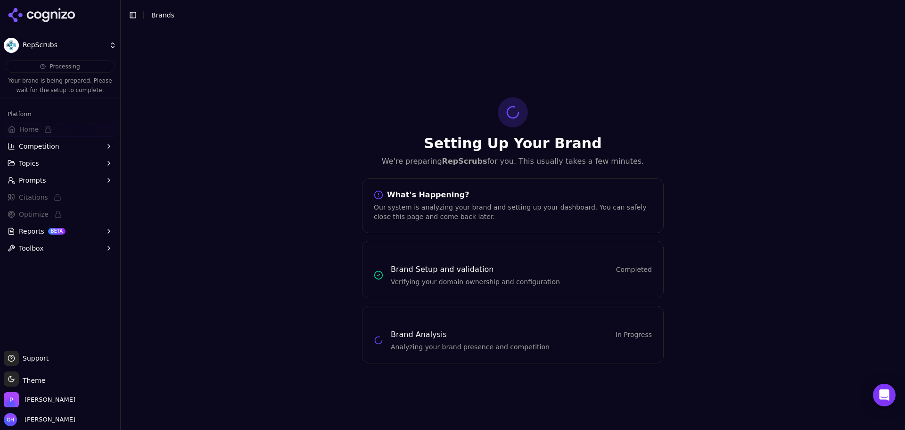
drag, startPoint x: 89, startPoint y: 24, endPoint x: 62, endPoint y: 19, distance: 27.3
click at [89, 24] on div at bounding box center [60, 15] width 120 height 30
click at [57, 18] on icon at bounding box center [54, 14] width 7 height 7
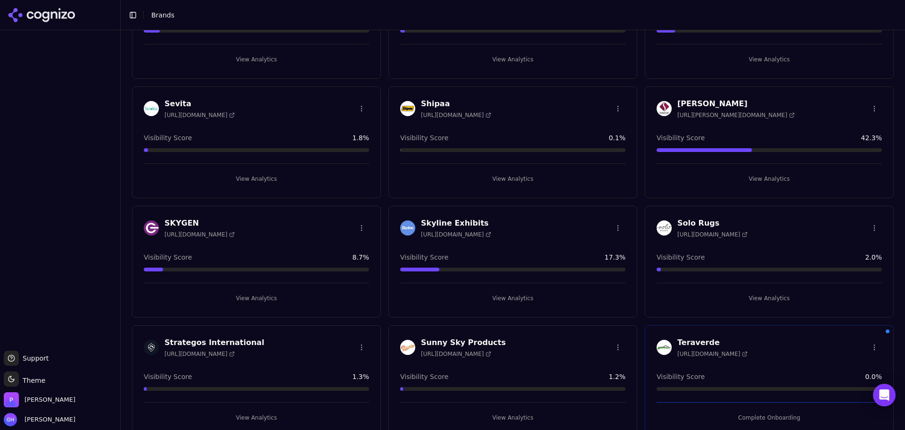
scroll to position [2034, 0]
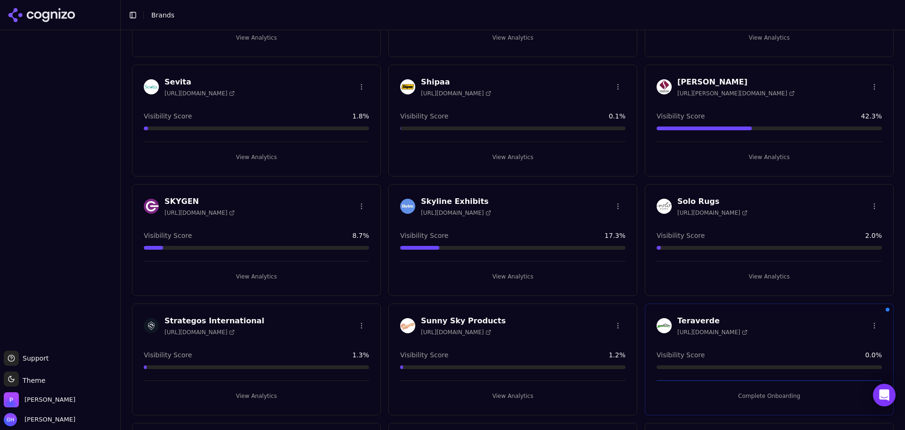
click at [508, 278] on button "View Analytics" at bounding box center [512, 276] width 225 height 15
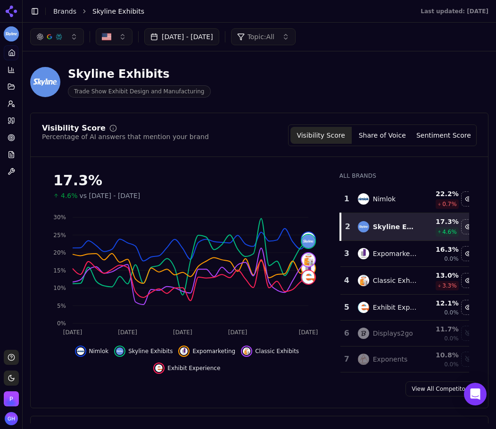
click at [394, 401] on div "Visibility Score Percentage of AI answers that mention your brand Visibility Sc…" at bounding box center [259, 261] width 458 height 296
click at [393, 133] on button "Share of Voice" at bounding box center [382, 135] width 61 height 17
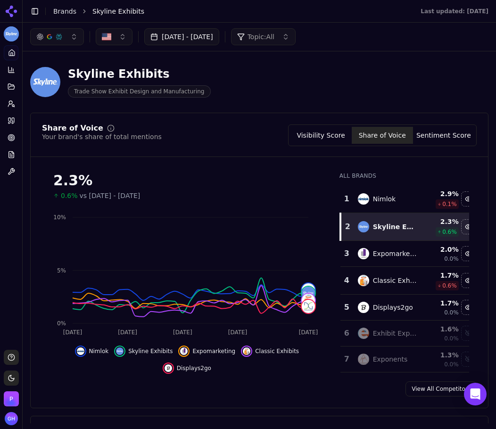
click at [422, 143] on button "Sentiment Score" at bounding box center [443, 135] width 61 height 17
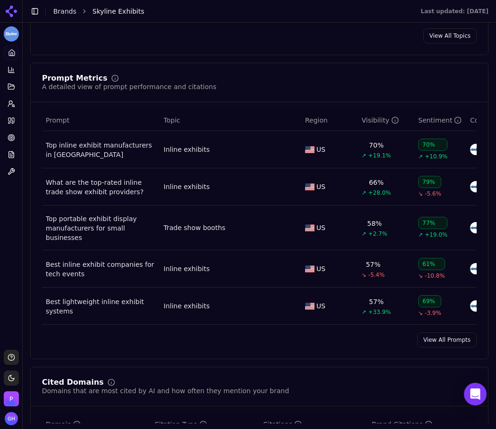
scroll to position [613, 0]
click at [448, 343] on link "View All Prompts" at bounding box center [446, 339] width 59 height 15
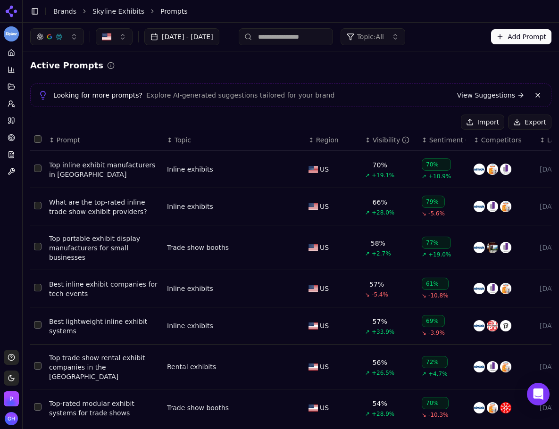
click at [525, 122] on button "Export" at bounding box center [529, 122] width 43 height 15
click at [13, 121] on icon at bounding box center [13, 121] width 2 height 6
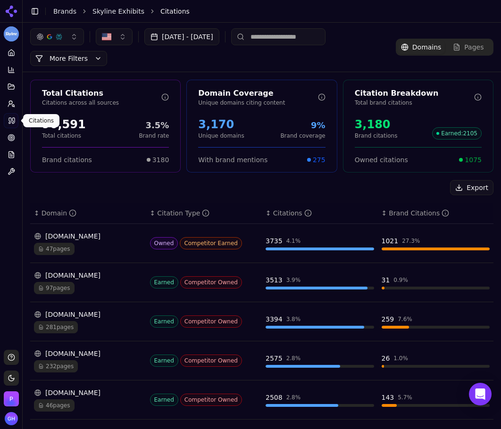
click at [54, 185] on div "Export" at bounding box center [261, 187] width 463 height 15
click at [12, 103] on circle at bounding box center [10, 102] width 3 height 3
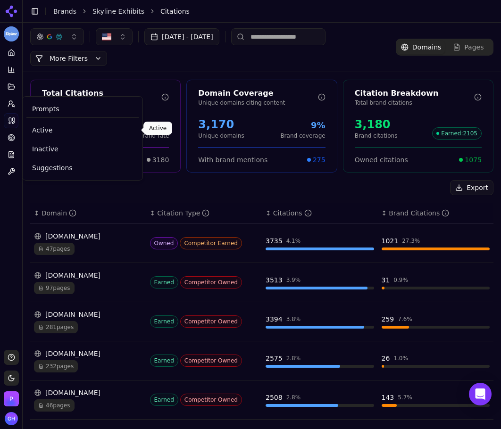
click at [46, 130] on span "Active" at bounding box center [82, 129] width 101 height 9
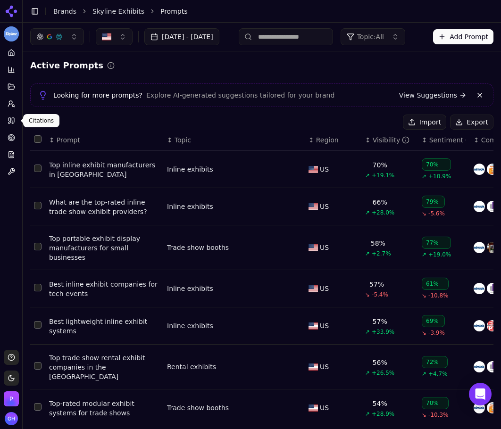
click at [17, 120] on link "Citations" at bounding box center [11, 120] width 15 height 15
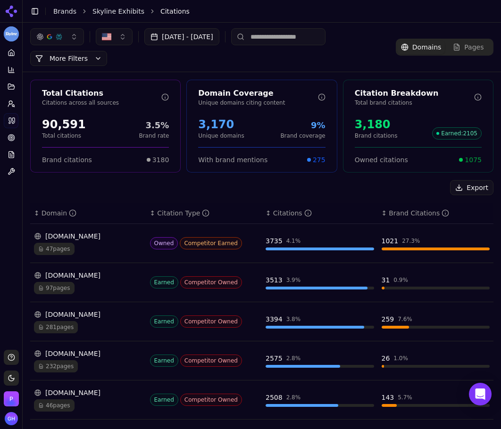
click at [470, 188] on button "Export" at bounding box center [471, 187] width 43 height 15
click at [62, 13] on link "Brands" at bounding box center [64, 12] width 23 height 8
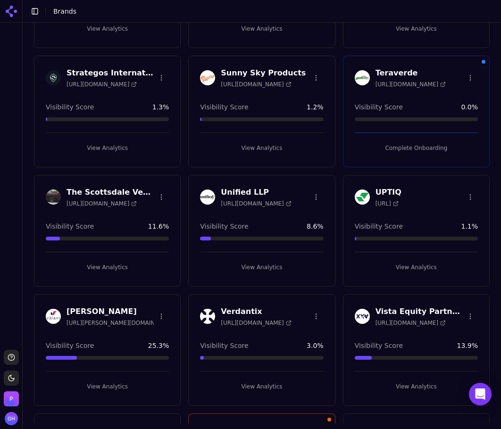
scroll to position [2165, 0]
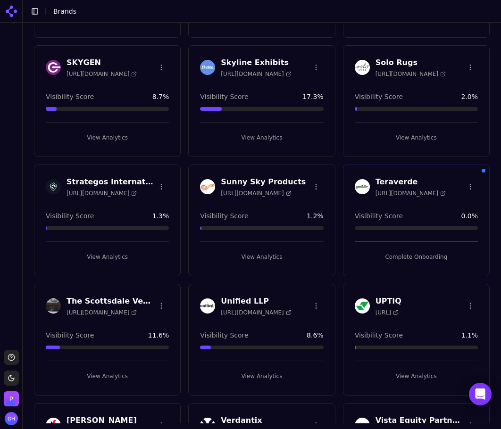
drag, startPoint x: 393, startPoint y: 249, endPoint x: 330, endPoint y: 12, distance: 244.9
click at [393, 249] on button "Complete Onboarding" at bounding box center [416, 256] width 123 height 15
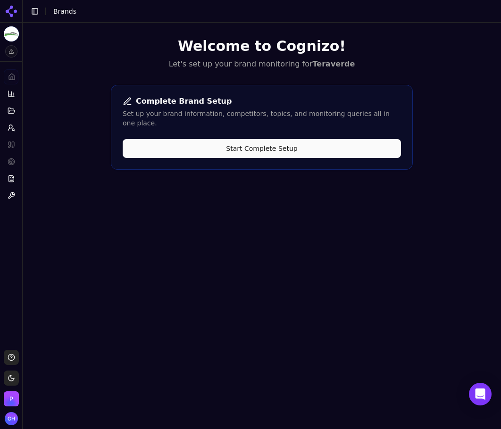
click at [247, 125] on div "Complete Brand Setup Set up your brand information, competitors, topics, and mo…" at bounding box center [262, 127] width 302 height 85
click at [247, 126] on div "Complete Brand Setup Set up your brand information, competitors, topics, and mo…" at bounding box center [262, 127] width 302 height 85
click at [245, 140] on button "Start Complete Setup" at bounding box center [262, 148] width 278 height 19
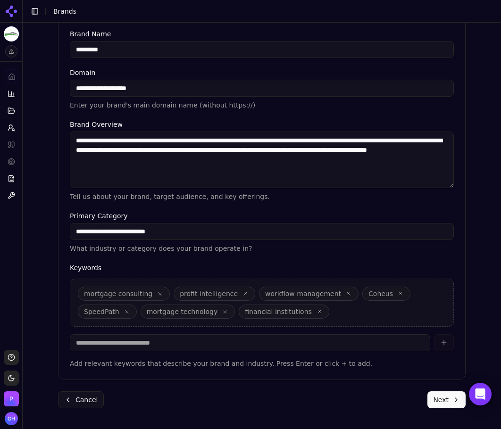
drag, startPoint x: 428, startPoint y: 401, endPoint x: 423, endPoint y: 402, distance: 5.2
click at [428, 401] on button "Next" at bounding box center [446, 399] width 38 height 17
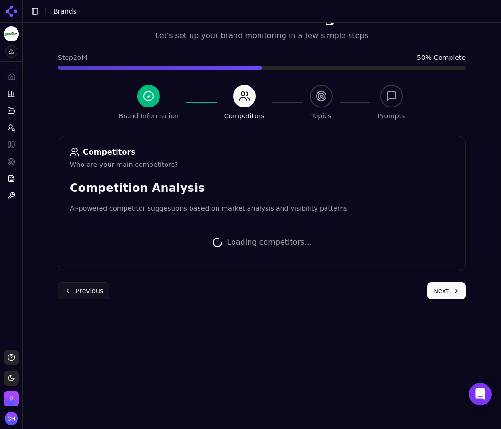
scroll to position [176, 0]
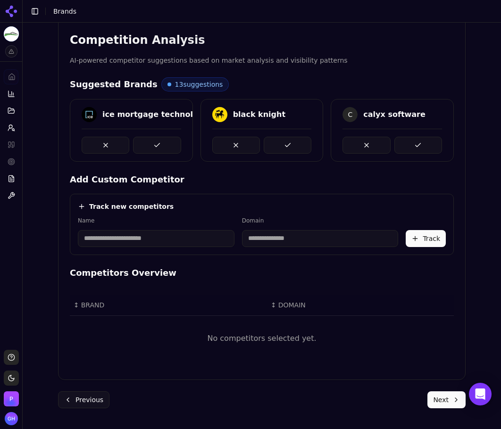
click at [131, 242] on input at bounding box center [156, 238] width 157 height 17
type input "******"
click at [202, 203] on div "Track new competitors" at bounding box center [262, 206] width 368 height 9
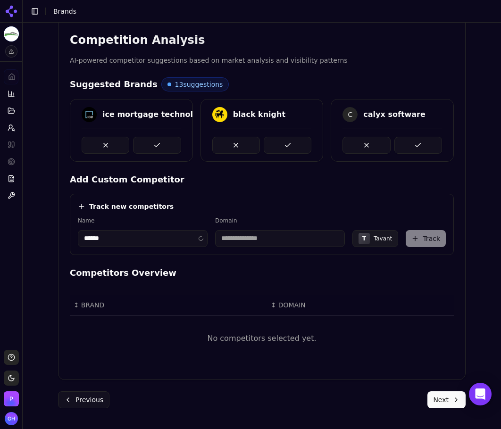
type input "**********"
click at [424, 242] on button "Track" at bounding box center [425, 238] width 40 height 17
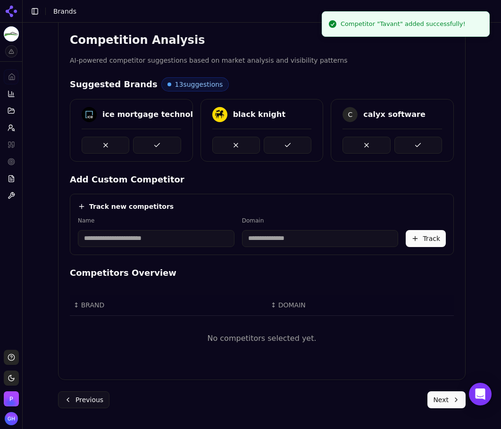
scroll to position [168, 0]
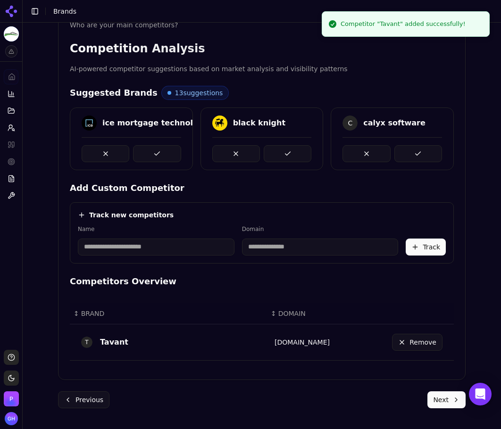
click at [116, 236] on div "Name" at bounding box center [156, 240] width 157 height 30
click at [117, 246] on input at bounding box center [156, 247] width 157 height 17
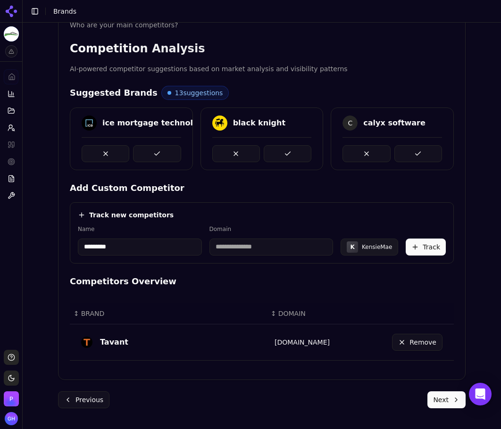
type input "*********"
click at [106, 227] on label "Name" at bounding box center [140, 229] width 124 height 8
type input "**********"
click at [419, 251] on button "Track" at bounding box center [425, 247] width 40 height 17
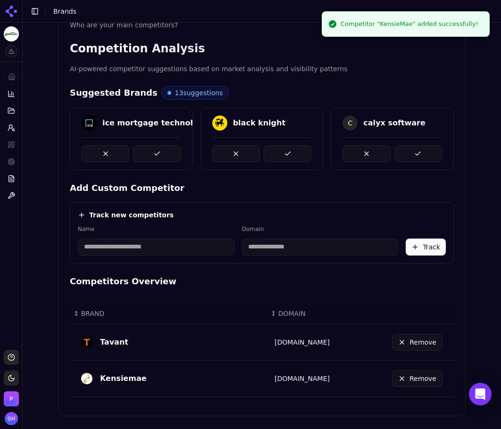
click at [96, 248] on input at bounding box center [156, 247] width 157 height 17
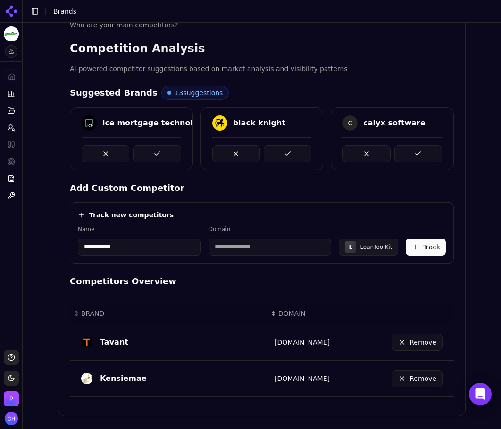
type input "**********"
click at [237, 207] on div "**********" at bounding box center [262, 232] width 384 height 61
click at [163, 149] on button at bounding box center [157, 153] width 48 height 17
click at [282, 149] on button at bounding box center [288, 153] width 48 height 17
click at [404, 146] on button at bounding box center [418, 153] width 48 height 17
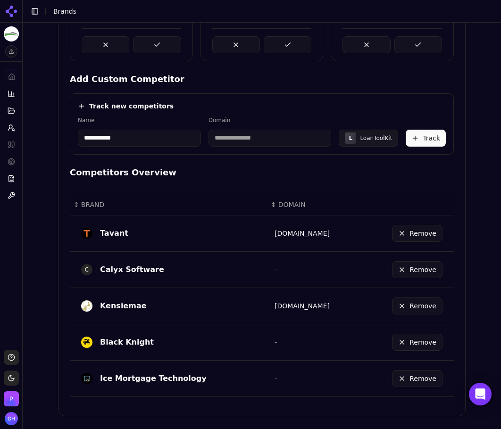
scroll to position [0, 0]
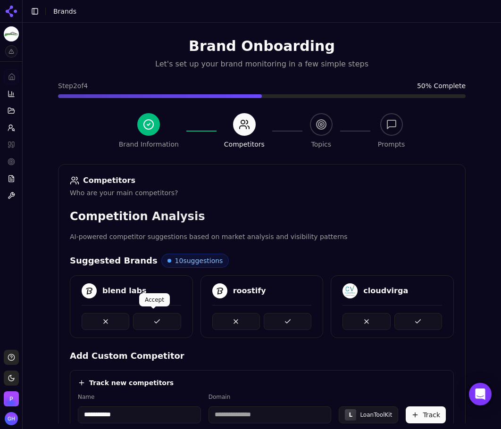
click at [164, 322] on button at bounding box center [157, 321] width 48 height 17
click at [273, 319] on button at bounding box center [288, 321] width 48 height 17
click at [397, 316] on button at bounding box center [418, 321] width 48 height 17
click at [157, 325] on button at bounding box center [157, 321] width 48 height 17
click at [301, 325] on button at bounding box center [288, 321] width 48 height 17
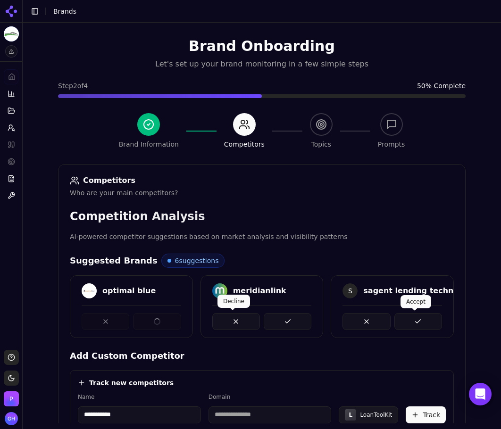
drag, startPoint x: 383, startPoint y: 324, endPoint x: 398, endPoint y: 324, distance: 15.6
click at [398, 324] on button at bounding box center [418, 321] width 48 height 17
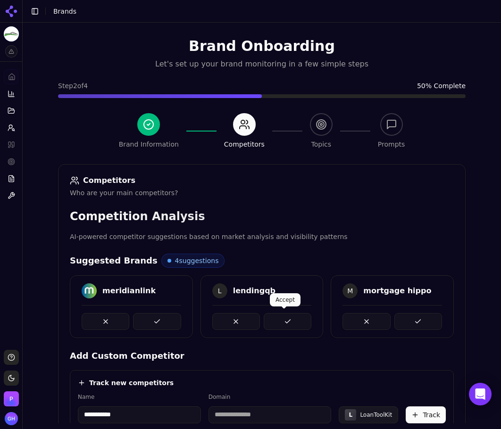
click at [268, 320] on button at bounding box center [288, 321] width 48 height 17
click at [153, 321] on button at bounding box center [157, 321] width 48 height 17
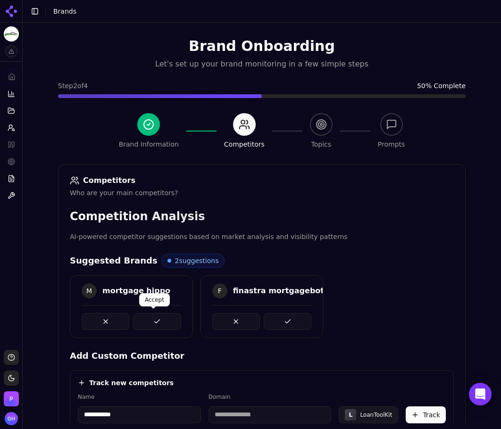
click at [160, 323] on button at bounding box center [157, 321] width 48 height 17
click at [307, 324] on button at bounding box center [288, 321] width 48 height 17
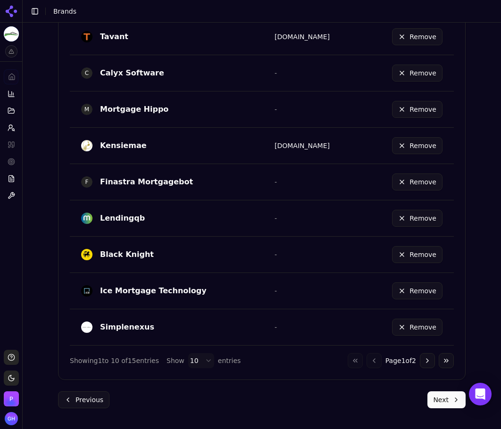
click at [429, 395] on button "Next" at bounding box center [446, 399] width 38 height 17
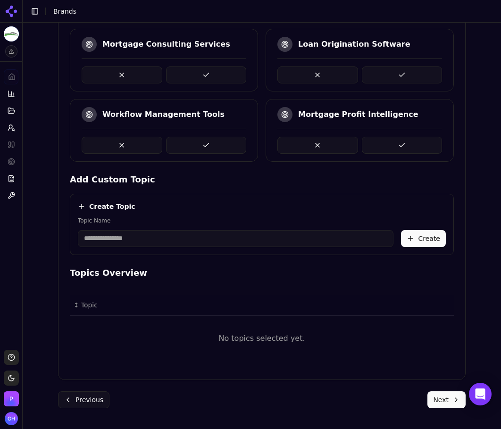
scroll to position [122, 0]
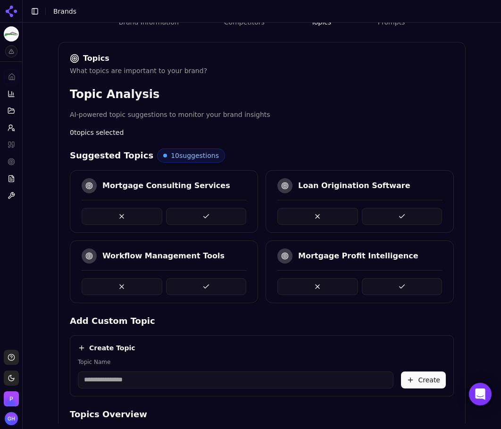
drag, startPoint x: 206, startPoint y: 210, endPoint x: 132, endPoint y: 231, distance: 77.5
click at [206, 210] on button at bounding box center [206, 216] width 81 height 17
click at [408, 211] on button at bounding box center [402, 216] width 81 height 17
click at [406, 280] on button at bounding box center [402, 286] width 81 height 17
click at [406, 280] on div at bounding box center [359, 286] width 165 height 17
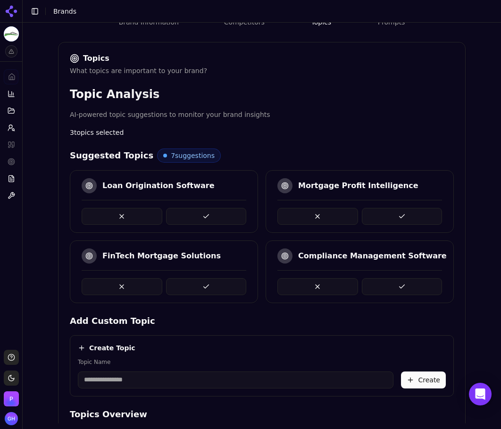
click at [365, 305] on div "Suggested Topics 7 suggestions Loan Origination Software Mortgage Profit Intell…" at bounding box center [262, 370] width 384 height 442
click at [215, 289] on button at bounding box center [206, 286] width 81 height 17
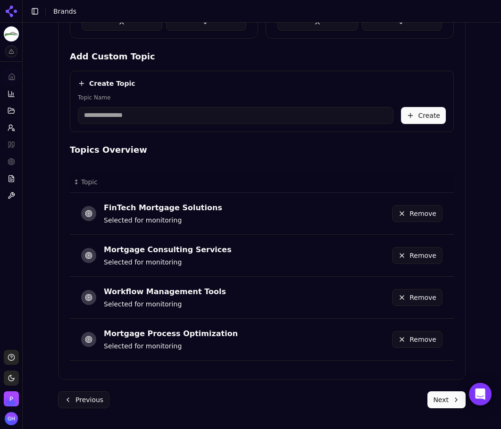
click at [427, 397] on button "Next" at bounding box center [446, 399] width 38 height 17
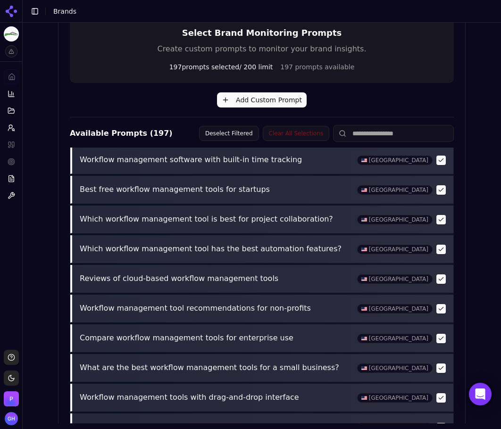
scroll to position [331, 0]
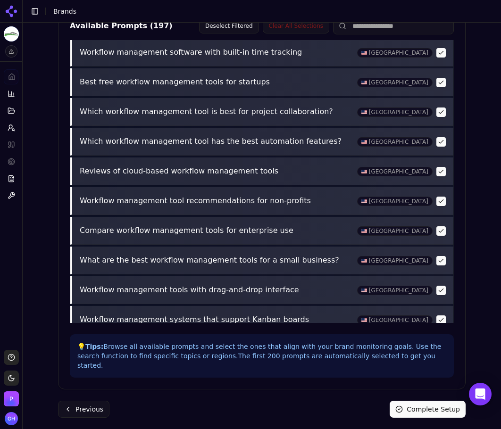
click at [419, 401] on button "Complete Setup" at bounding box center [427, 409] width 76 height 17
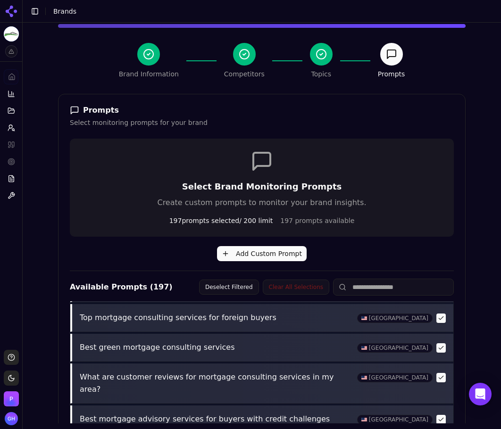
scroll to position [0, 0]
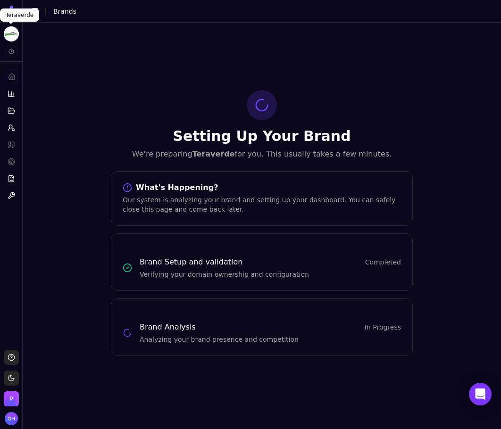
click at [5, 12] on icon at bounding box center [11, 11] width 15 height 15
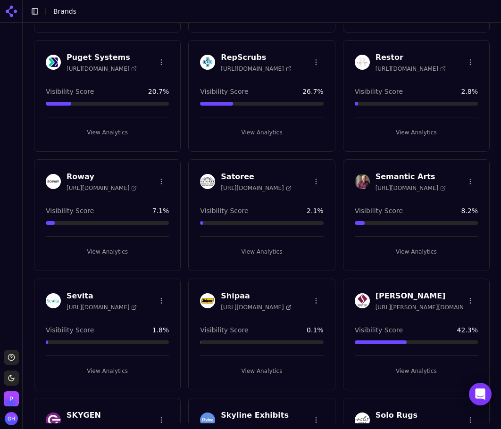
scroll to position [1744, 0]
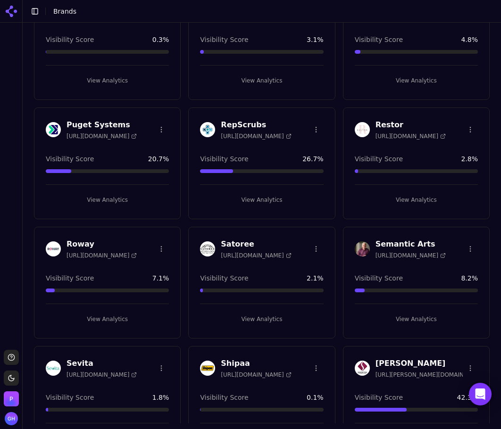
click at [261, 201] on button "View Analytics" at bounding box center [261, 199] width 123 height 15
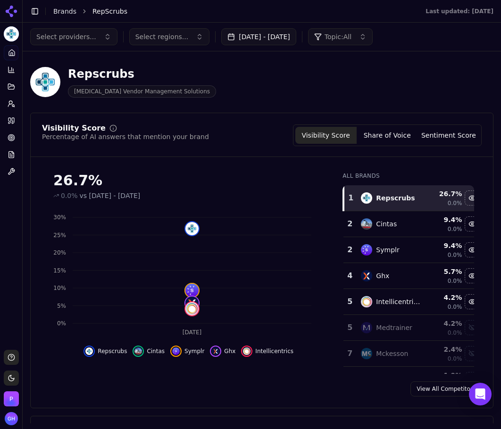
click at [267, 27] on div "Select providers... Select regions... [DATE] - [DATE] Topic: All" at bounding box center [262, 37] width 478 height 28
click at [277, 48] on div "Select providers... Select regions... [DATE] - [DATE] Topic: All" at bounding box center [262, 37] width 478 height 28
click at [289, 35] on button "[DATE] - [DATE]" at bounding box center [258, 36] width 75 height 17
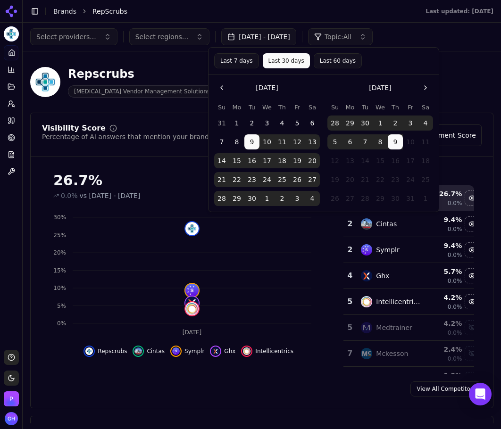
click at [399, 134] on button "9" at bounding box center [395, 141] width 15 height 15
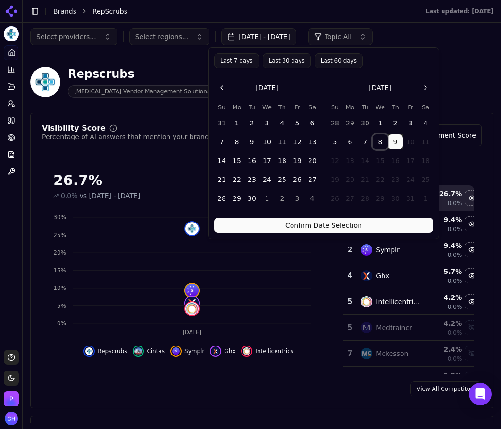
click at [373, 135] on button "8" at bounding box center [379, 141] width 15 height 15
click at [342, 232] on div "Confirm Date Selection" at bounding box center [323, 225] width 230 height 27
click at [339, 228] on button "Confirm Date Selection" at bounding box center [323, 225] width 219 height 15
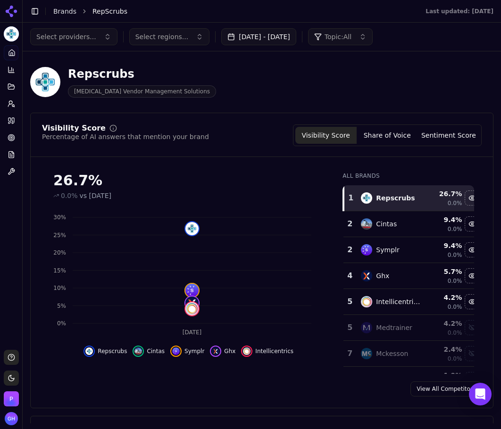
click at [296, 39] on button "[DATE] - [DATE]" at bounding box center [258, 36] width 75 height 17
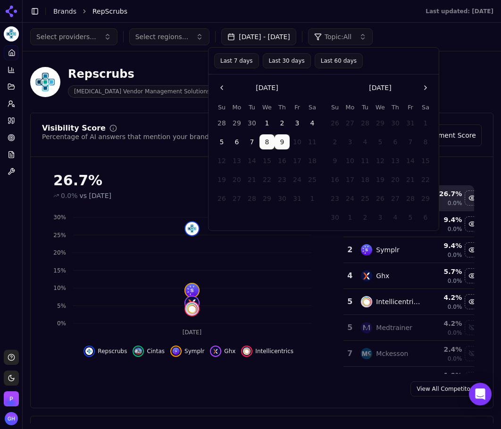
click at [223, 82] on button "Go to the Previous Month" at bounding box center [221, 87] width 15 height 15
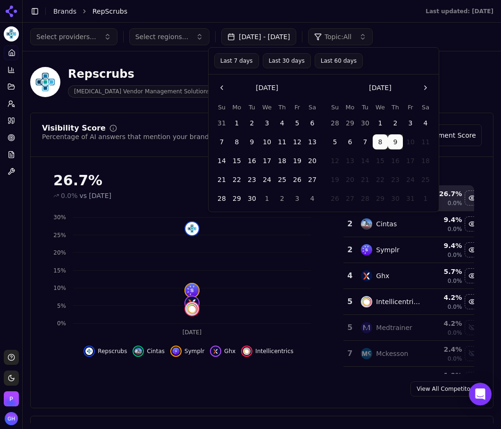
click at [235, 121] on button "1" at bounding box center [236, 123] width 15 height 15
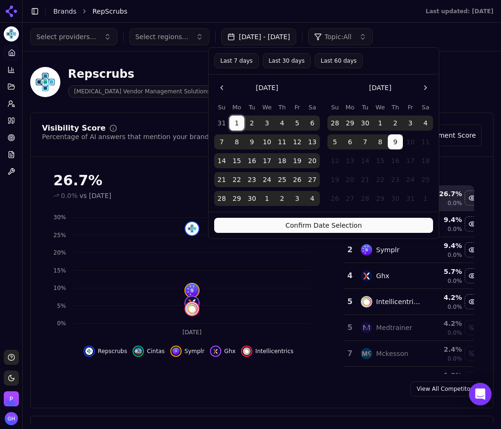
click at [391, 146] on button "9" at bounding box center [395, 141] width 15 height 15
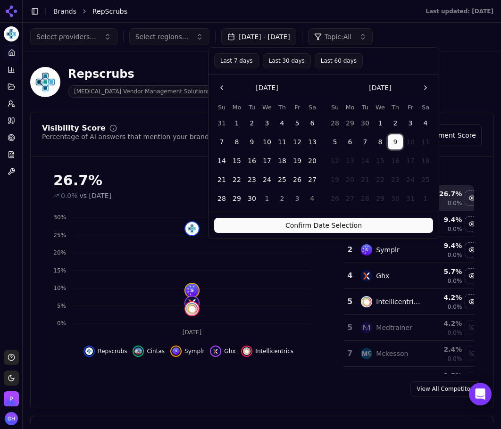
click at [237, 125] on button "1" at bounding box center [236, 123] width 15 height 15
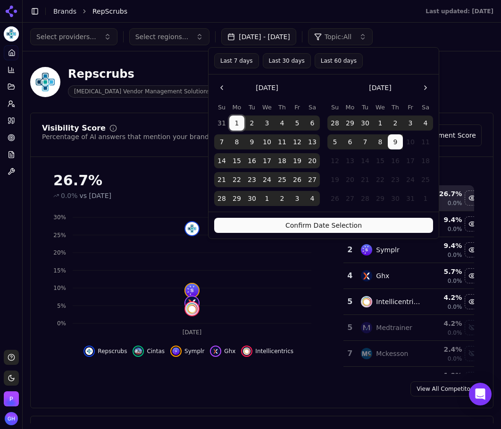
click at [289, 230] on button "Confirm Date Selection" at bounding box center [323, 225] width 219 height 15
